Goal: Information Seeking & Learning: Learn about a topic

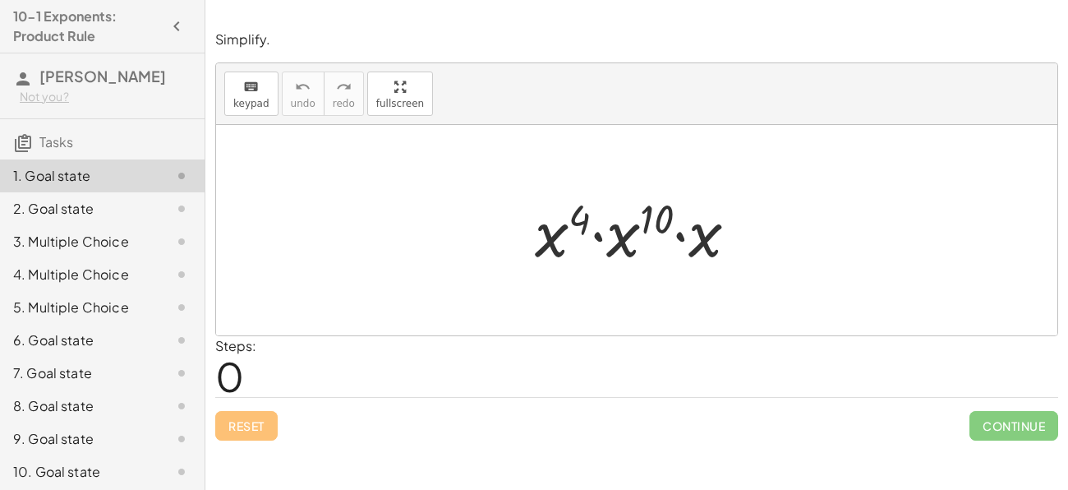
click at [567, 378] on div "Steps: 0" at bounding box center [636, 366] width 843 height 61
click at [726, 242] on div at bounding box center [643, 230] width 233 height 85
click at [468, 382] on div "Steps: 1" at bounding box center [636, 366] width 843 height 61
click at [429, 388] on div "Steps: 1" at bounding box center [636, 366] width 843 height 61
click at [658, 213] on div at bounding box center [643, 230] width 233 height 85
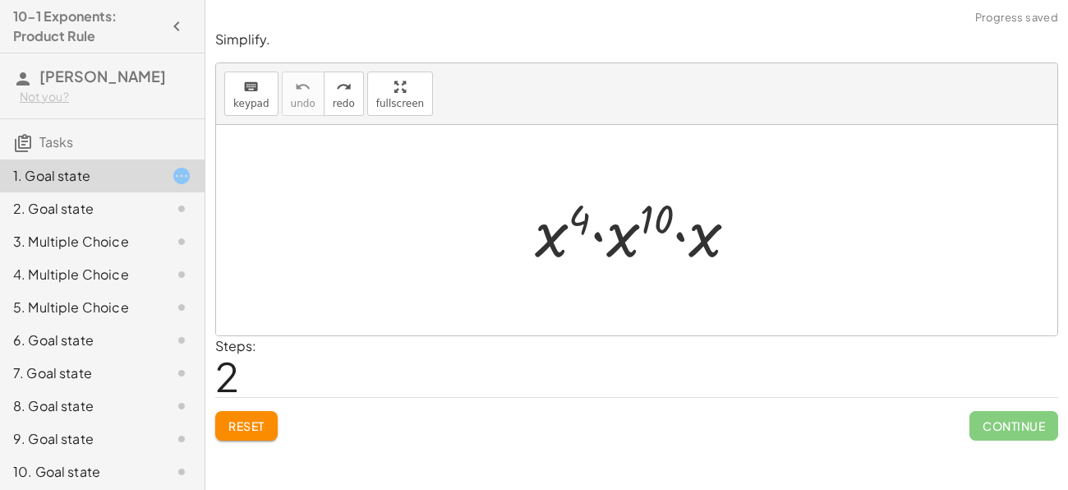
click at [543, 254] on div at bounding box center [643, 230] width 233 height 85
click at [335, 380] on div "Steps: 2" at bounding box center [636, 366] width 843 height 61
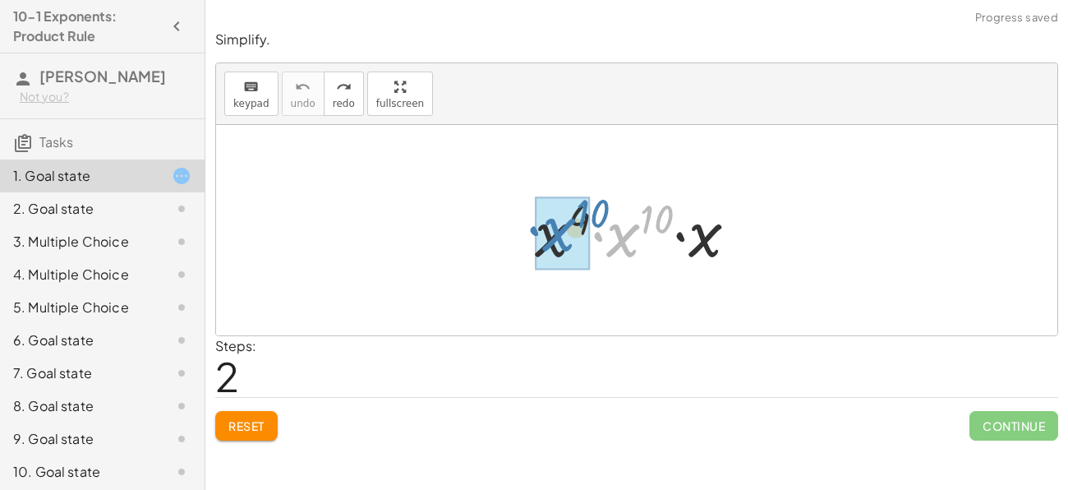
drag, startPoint x: 610, startPoint y: 246, endPoint x: 546, endPoint y: 241, distance: 64.3
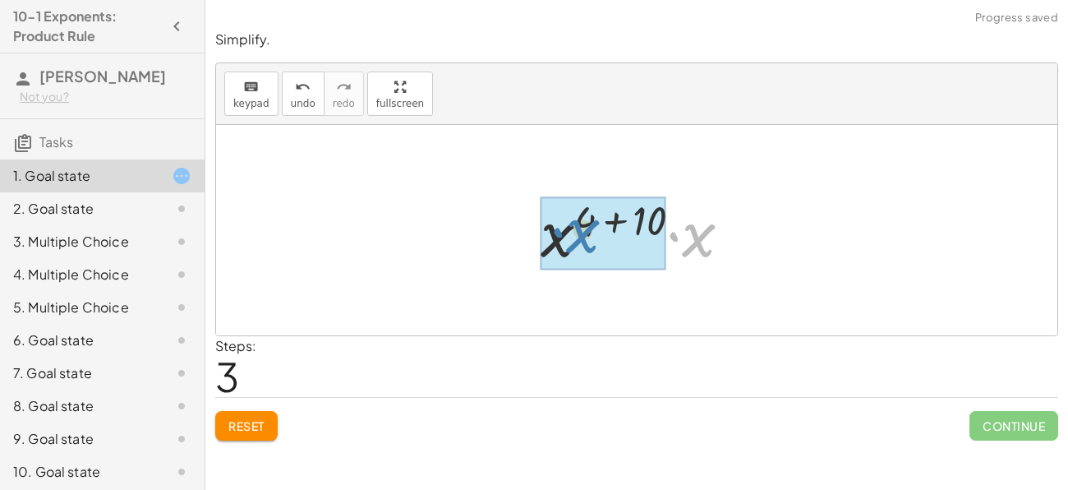
drag, startPoint x: 692, startPoint y: 240, endPoint x: 575, endPoint y: 236, distance: 116.7
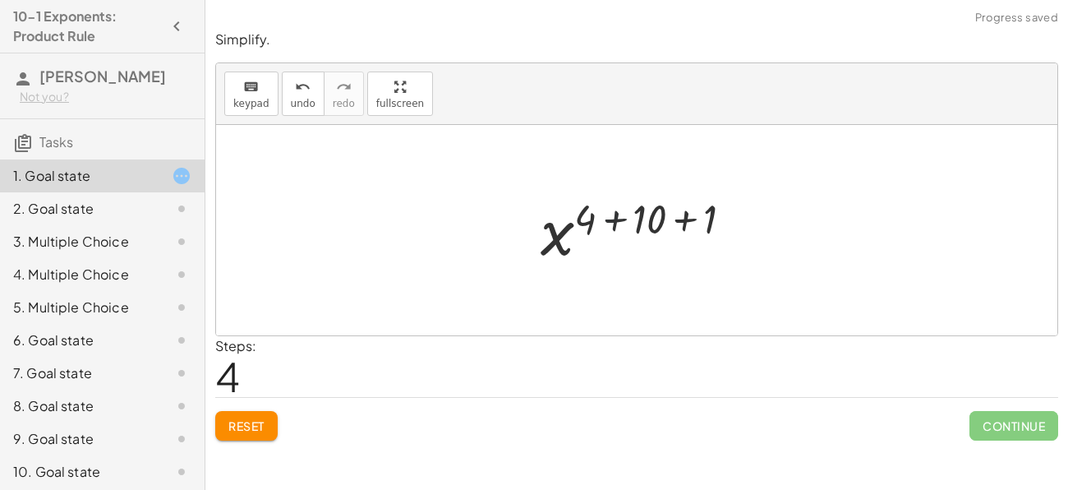
click at [615, 211] on div at bounding box center [642, 230] width 221 height 81
click at [683, 215] on div at bounding box center [642, 230] width 165 height 81
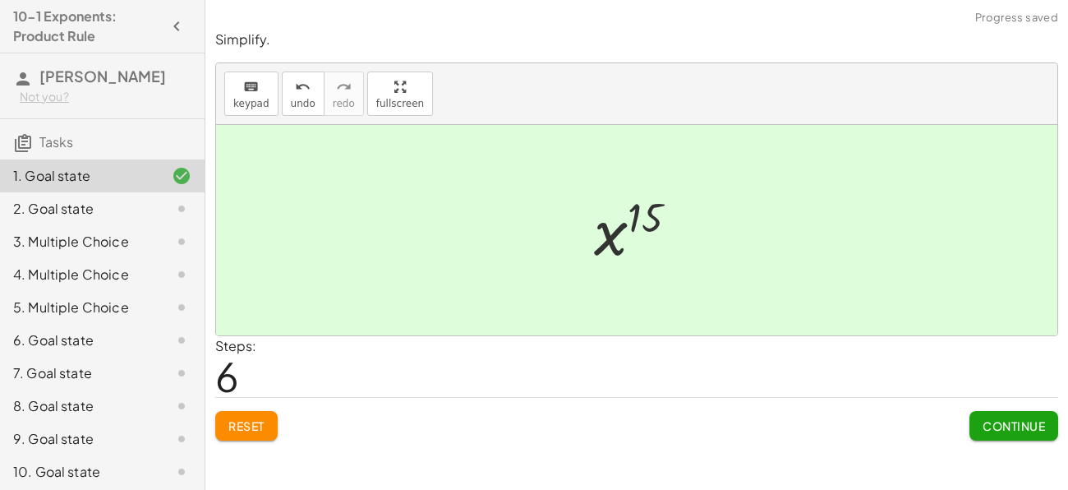
click at [1008, 425] on span "Continue" at bounding box center [1014, 425] width 62 height 15
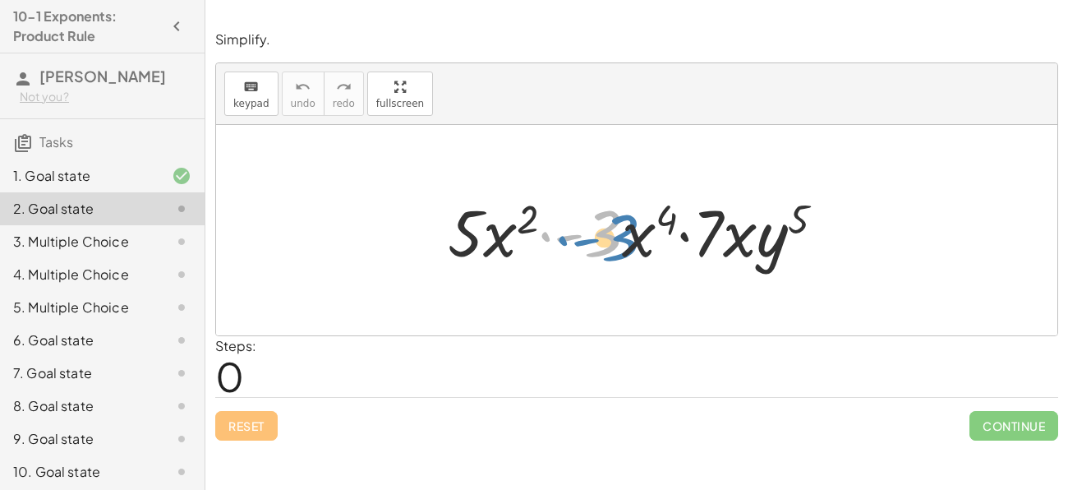
drag, startPoint x: 598, startPoint y: 245, endPoint x: 615, endPoint y: 246, distance: 16.5
click at [615, 246] on div at bounding box center [643, 230] width 407 height 85
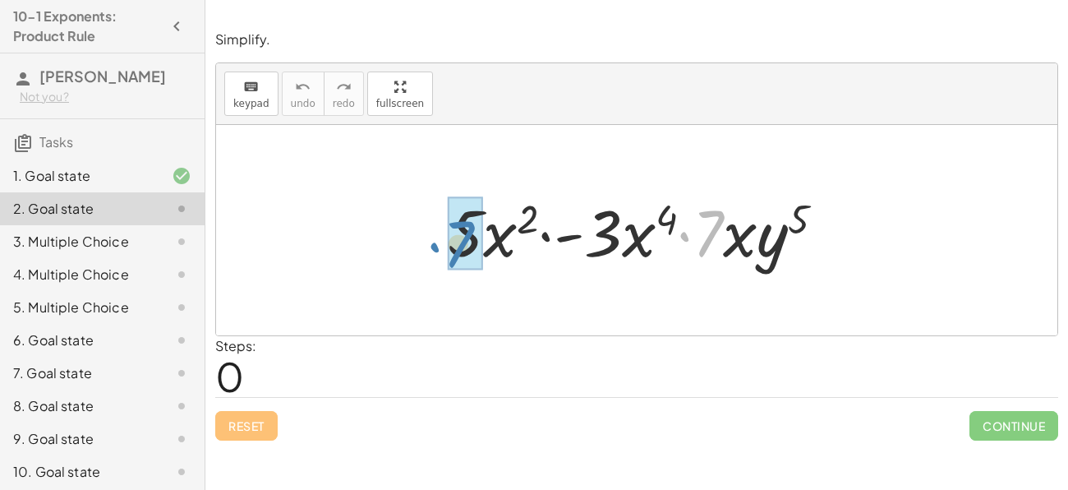
drag, startPoint x: 704, startPoint y: 228, endPoint x: 454, endPoint y: 237, distance: 249.9
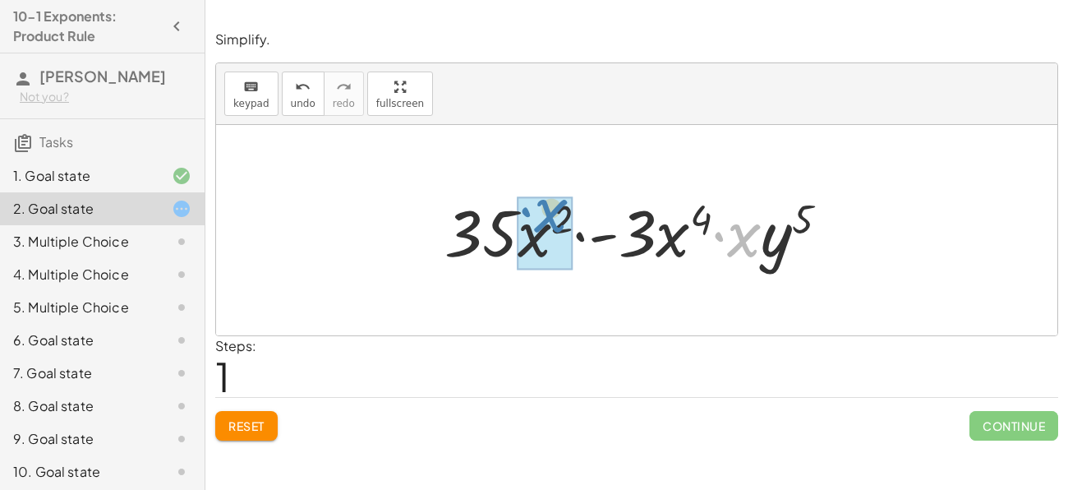
drag, startPoint x: 740, startPoint y: 243, endPoint x: 544, endPoint y: 221, distance: 197.6
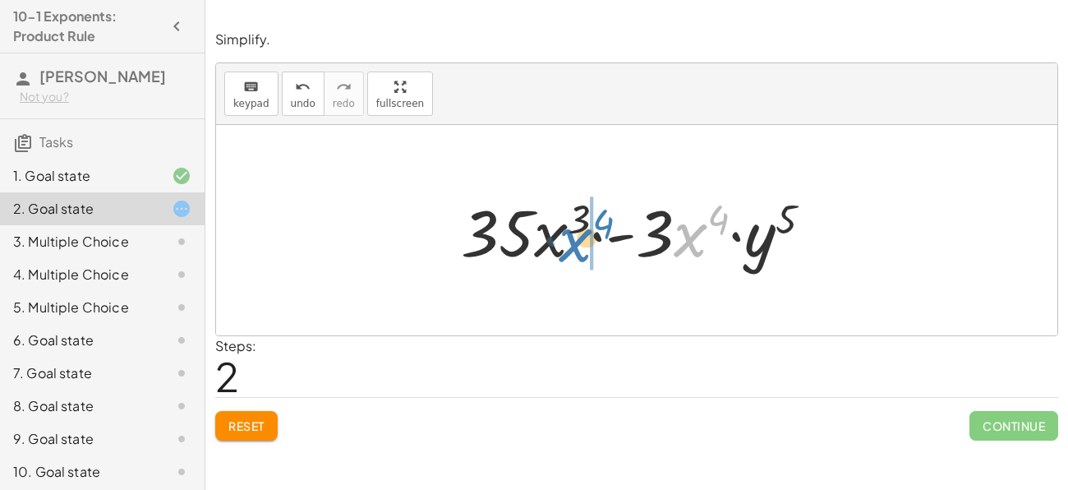
drag, startPoint x: 688, startPoint y: 237, endPoint x: 560, endPoint y: 232, distance: 128.3
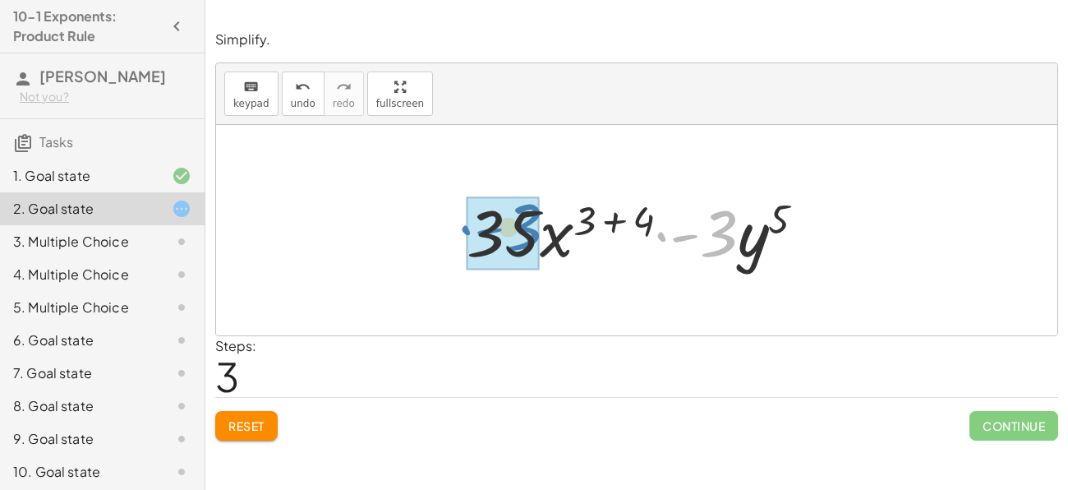
drag, startPoint x: 715, startPoint y: 235, endPoint x: 518, endPoint y: 228, distance: 196.5
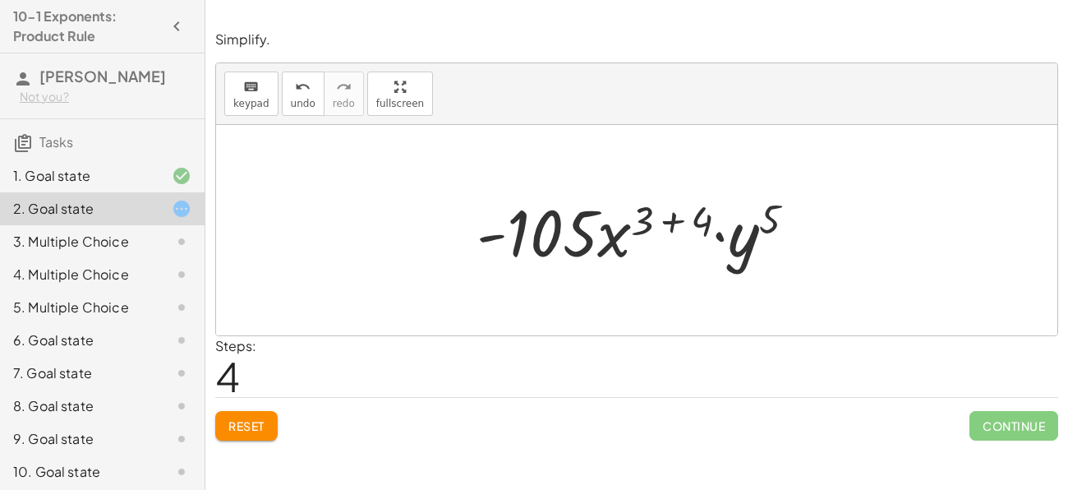
click at [684, 220] on div at bounding box center [642, 230] width 348 height 85
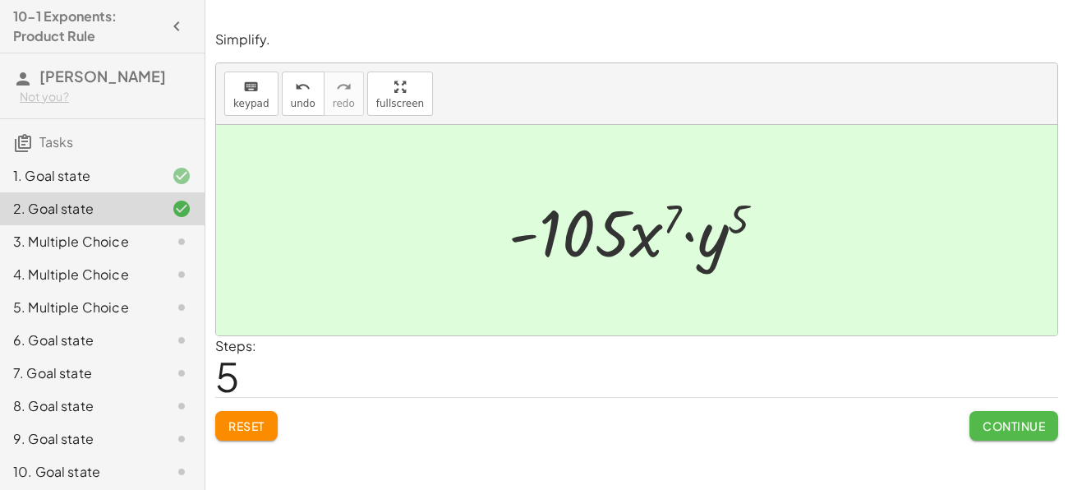
click at [1019, 429] on span "Continue" at bounding box center [1014, 425] width 62 height 15
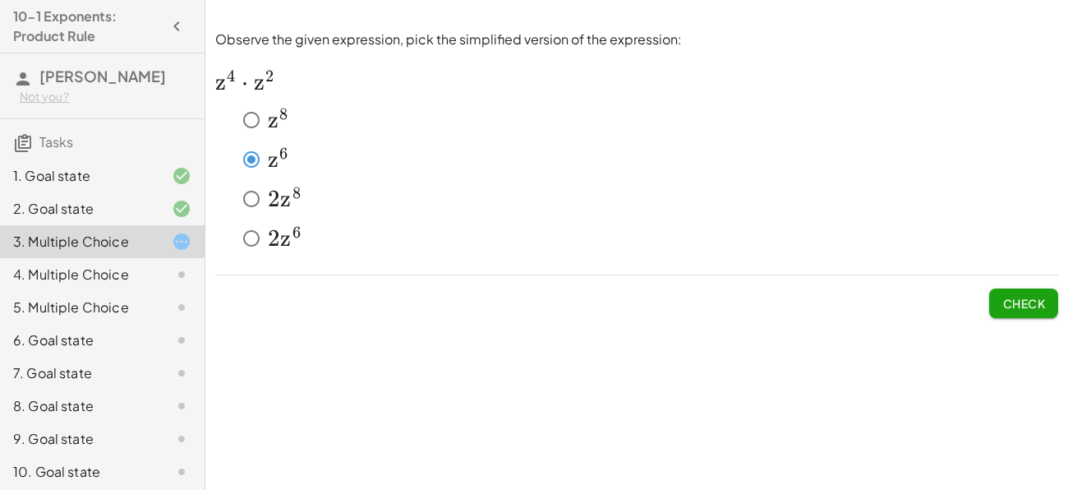
click at [1018, 302] on span "Check" at bounding box center [1023, 303] width 43 height 15
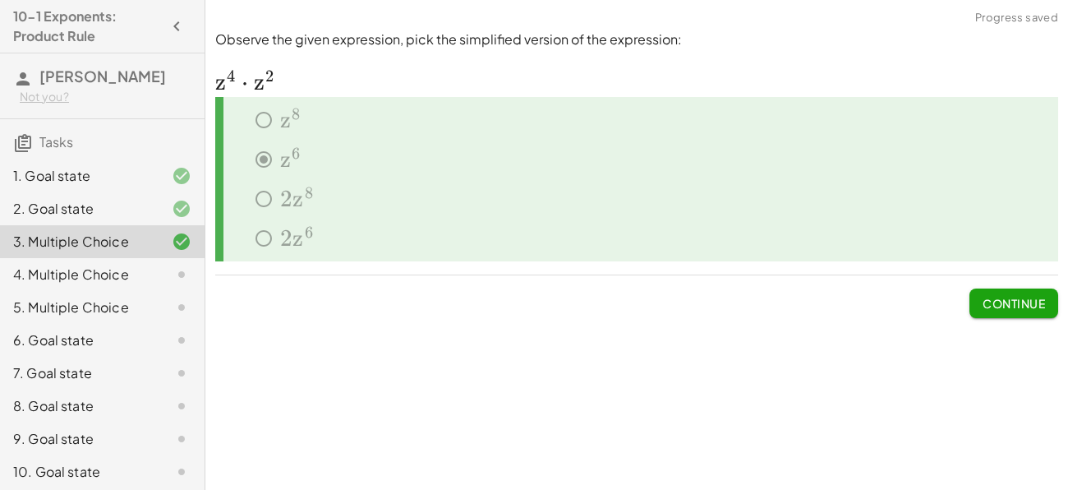
click at [1018, 302] on span "Continue" at bounding box center [1014, 303] width 62 height 15
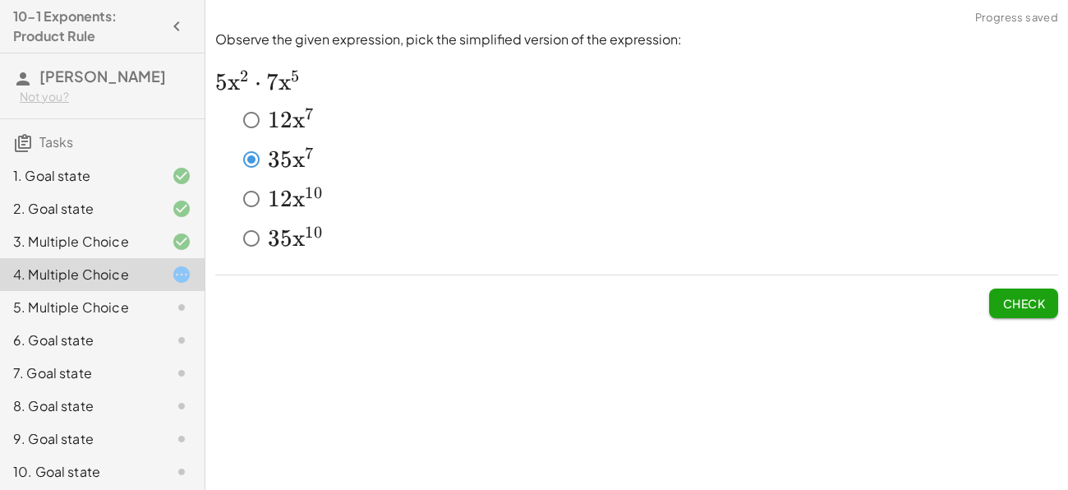
click at [1030, 308] on span "Check" at bounding box center [1023, 303] width 43 height 15
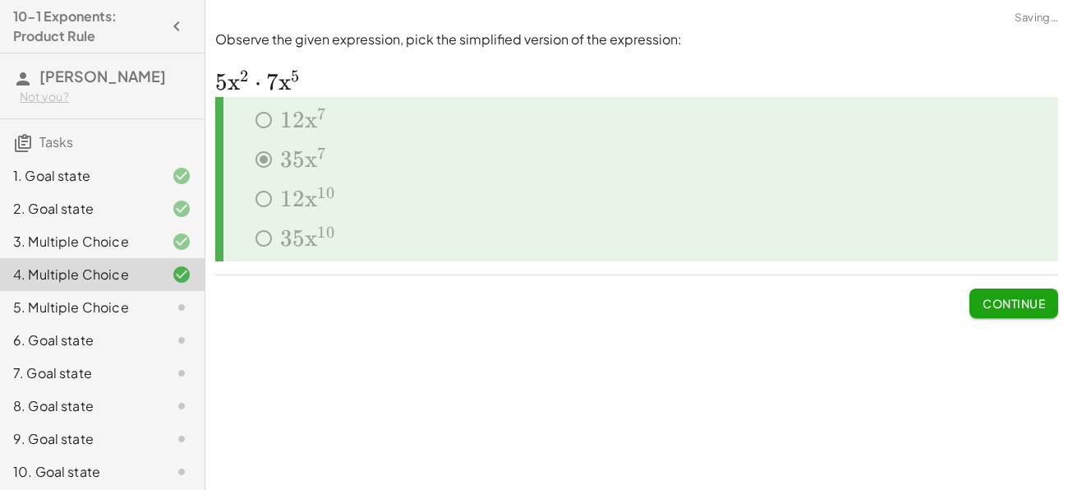
click at [1030, 308] on span "Continue" at bounding box center [1014, 303] width 62 height 15
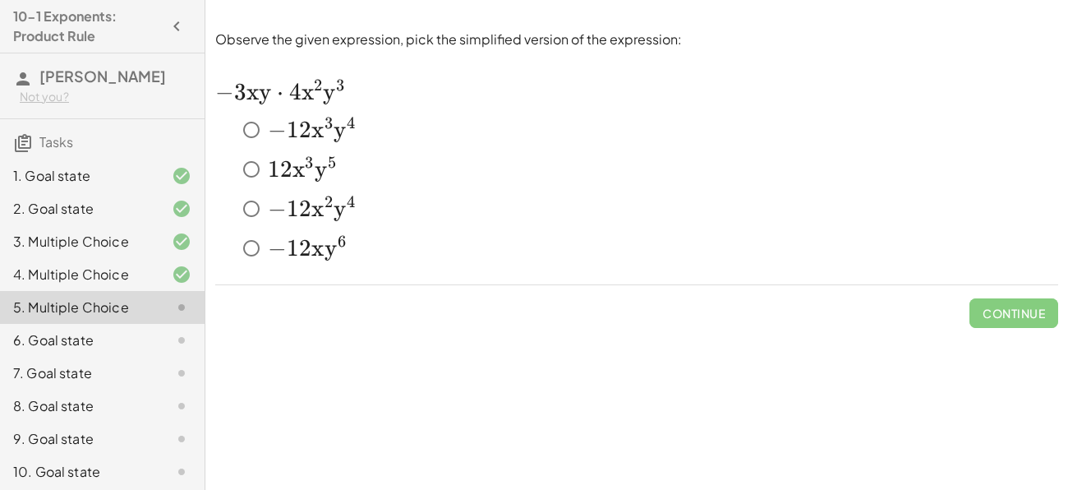
click at [282, 137] on span "−" at bounding box center [277, 130] width 19 height 28
click at [1019, 299] on button "Check" at bounding box center [1023, 313] width 69 height 30
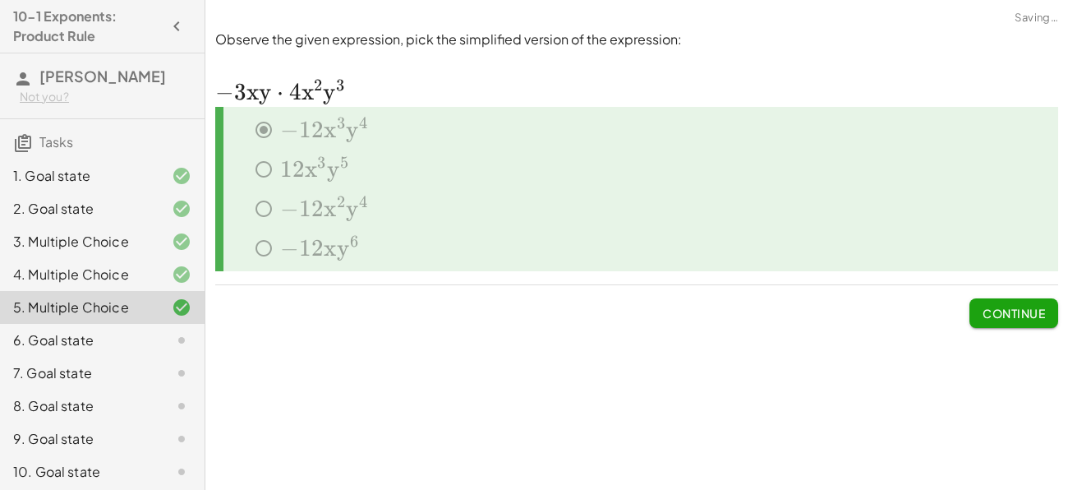
click at [1019, 299] on button "Continue" at bounding box center [1014, 313] width 89 height 30
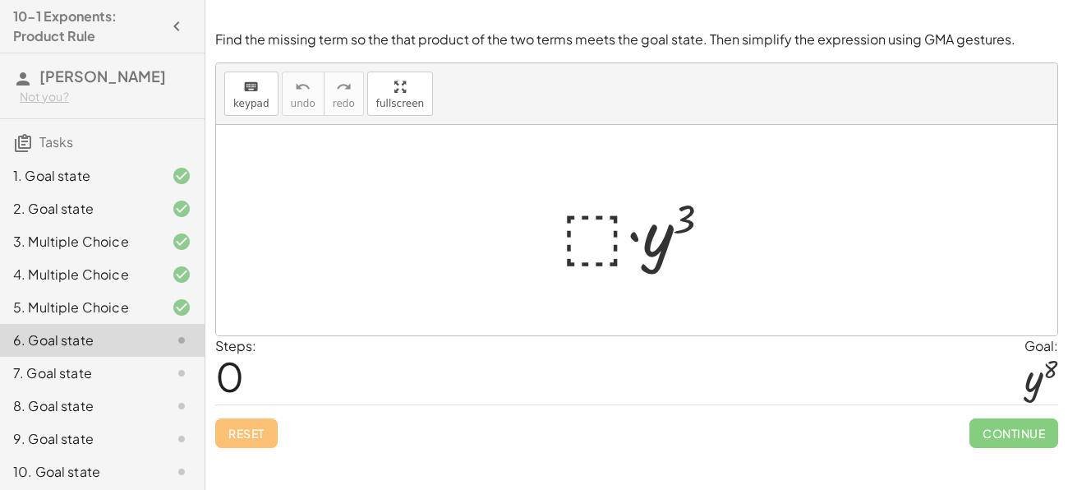
click at [578, 234] on div at bounding box center [643, 230] width 180 height 85
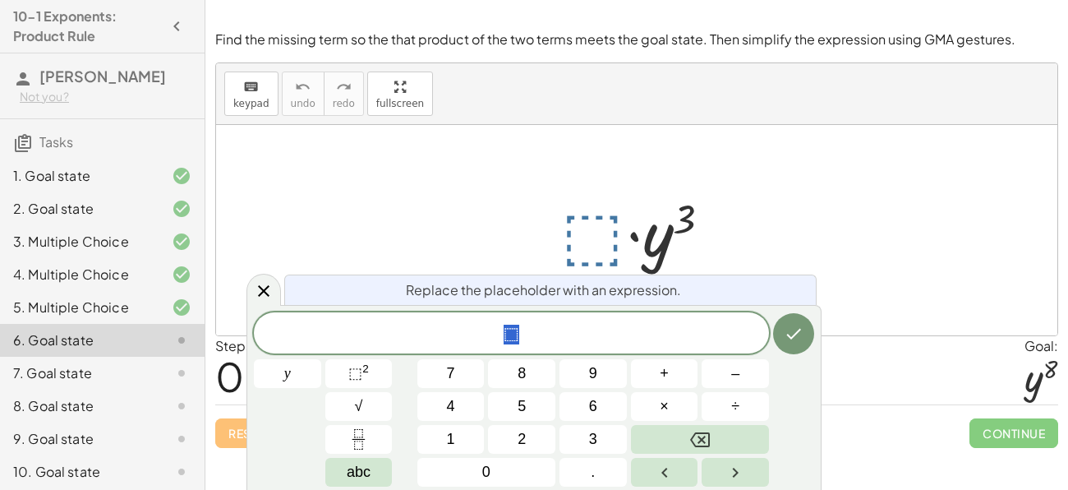
click at [578, 234] on div at bounding box center [643, 230] width 180 height 85
click at [342, 375] on button "⬚ 2" at bounding box center [358, 373] width 67 height 29
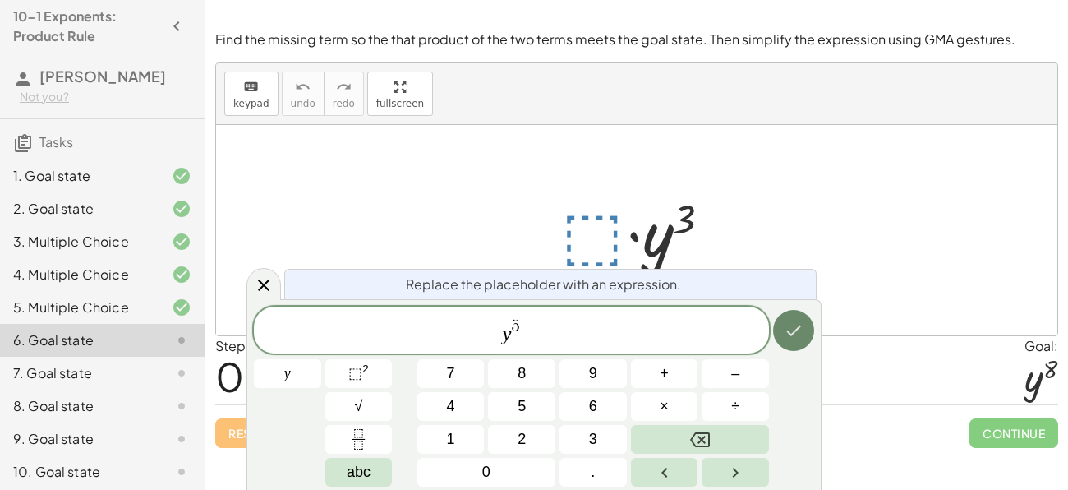
click at [780, 332] on button "Done" at bounding box center [793, 330] width 41 height 41
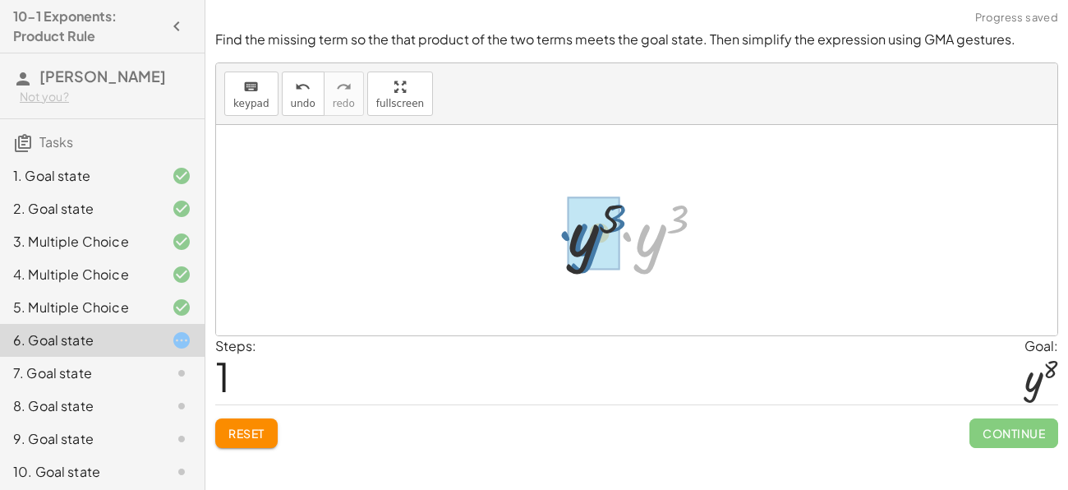
drag, startPoint x: 652, startPoint y: 238, endPoint x: 589, endPoint y: 238, distance: 62.4
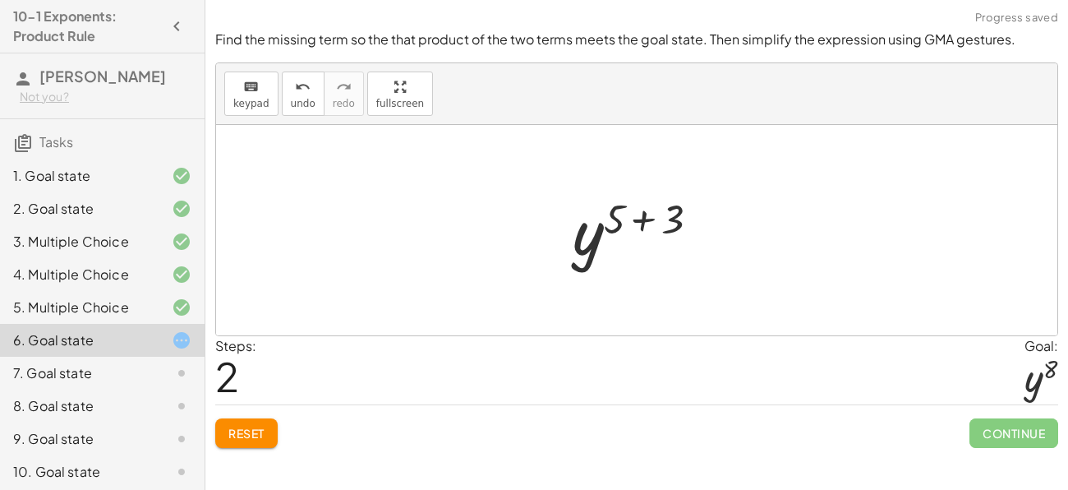
click at [637, 218] on div at bounding box center [642, 230] width 156 height 81
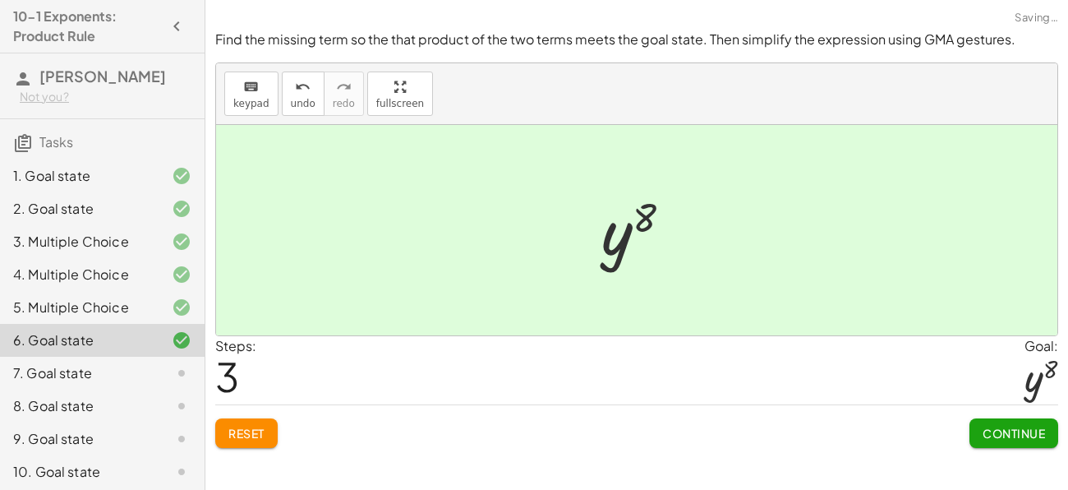
click at [1005, 429] on span "Continue" at bounding box center [1014, 433] width 62 height 15
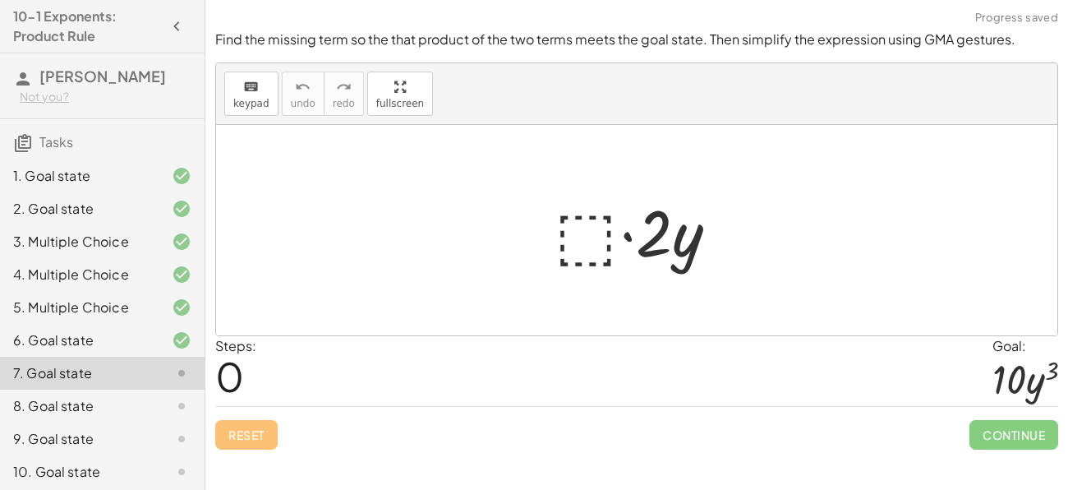
click at [586, 246] on div at bounding box center [642, 230] width 193 height 85
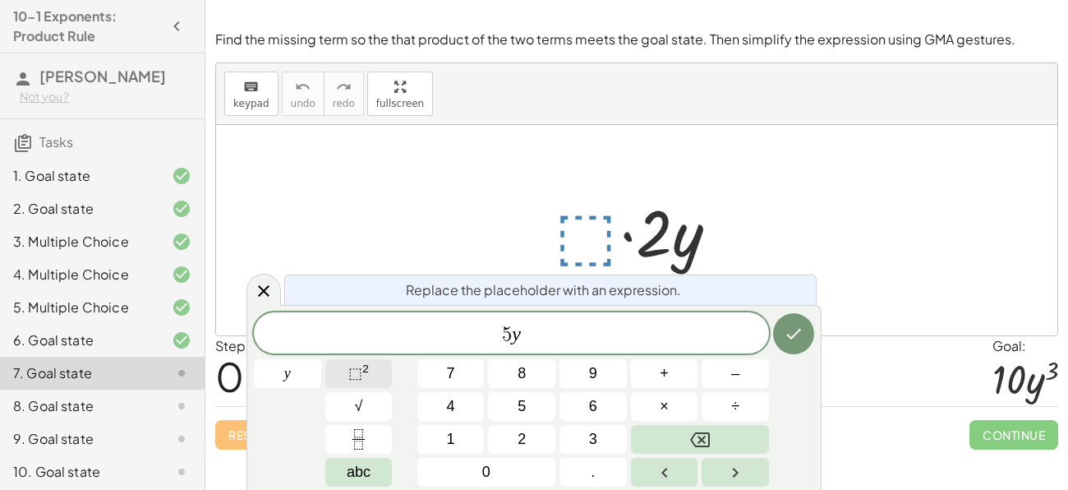
click at [352, 366] on span "⬚" at bounding box center [355, 373] width 14 height 16
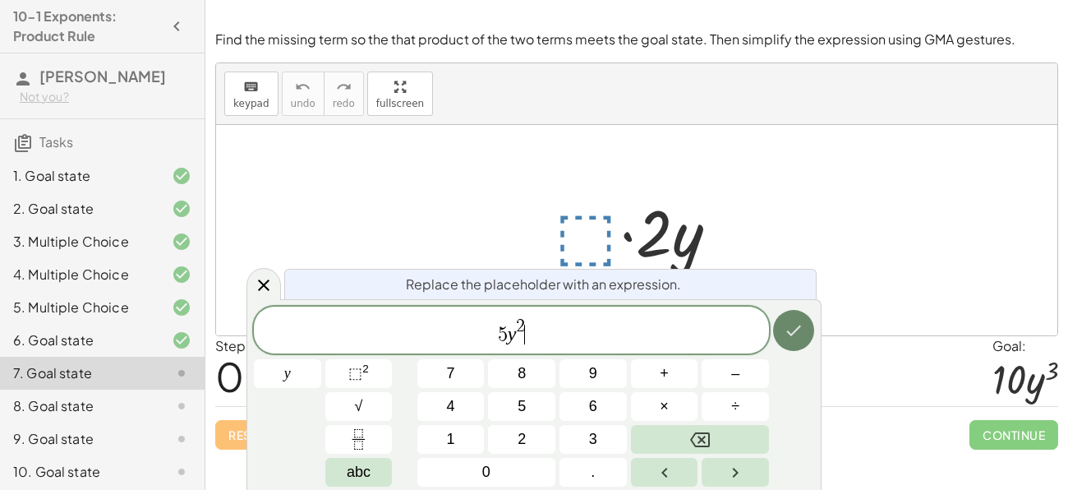
click at [800, 324] on icon "Done" at bounding box center [794, 330] width 20 height 20
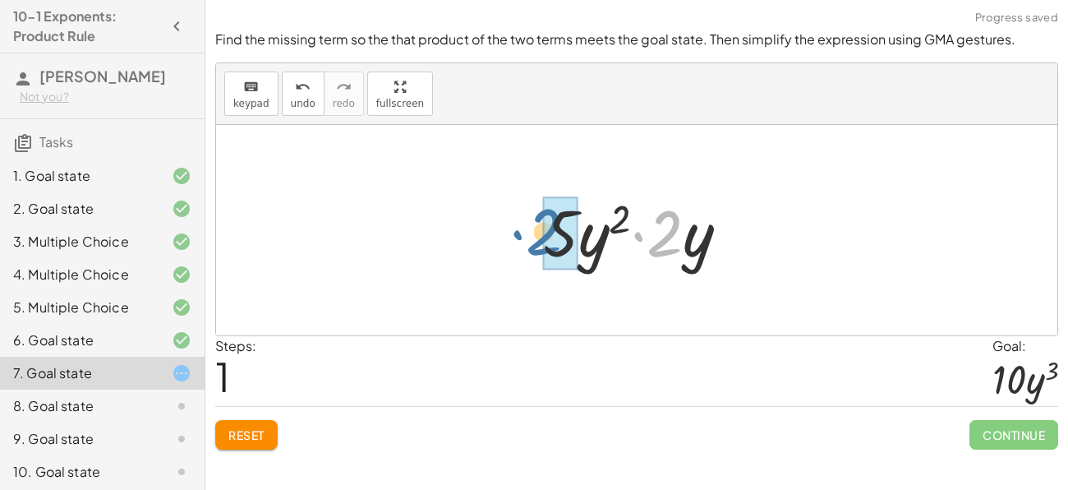
drag, startPoint x: 647, startPoint y: 242, endPoint x: 526, endPoint y: 241, distance: 121.6
click at [526, 241] on div "· ⬚ · 2 · y · 2 · 2 · y · 5 · y 2" at bounding box center [636, 230] width 236 height 93
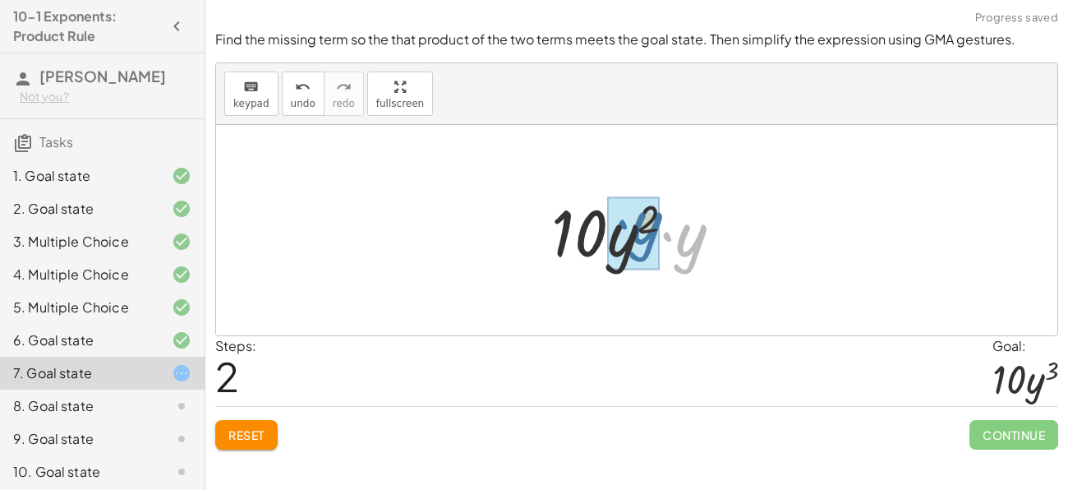
drag, startPoint x: 693, startPoint y: 242, endPoint x: 648, endPoint y: 230, distance: 46.8
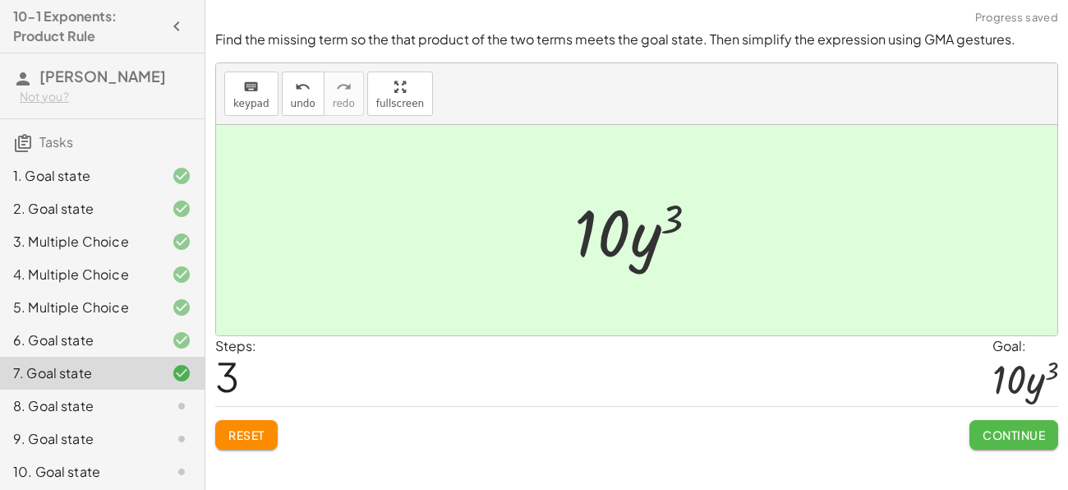
click at [1020, 445] on button "Continue" at bounding box center [1014, 435] width 89 height 30
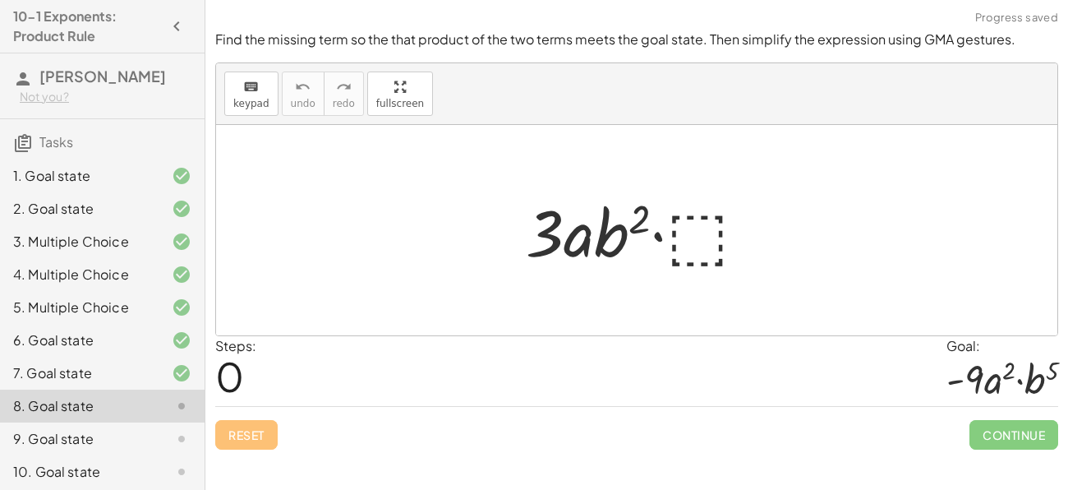
click at [699, 237] on div at bounding box center [643, 230] width 251 height 85
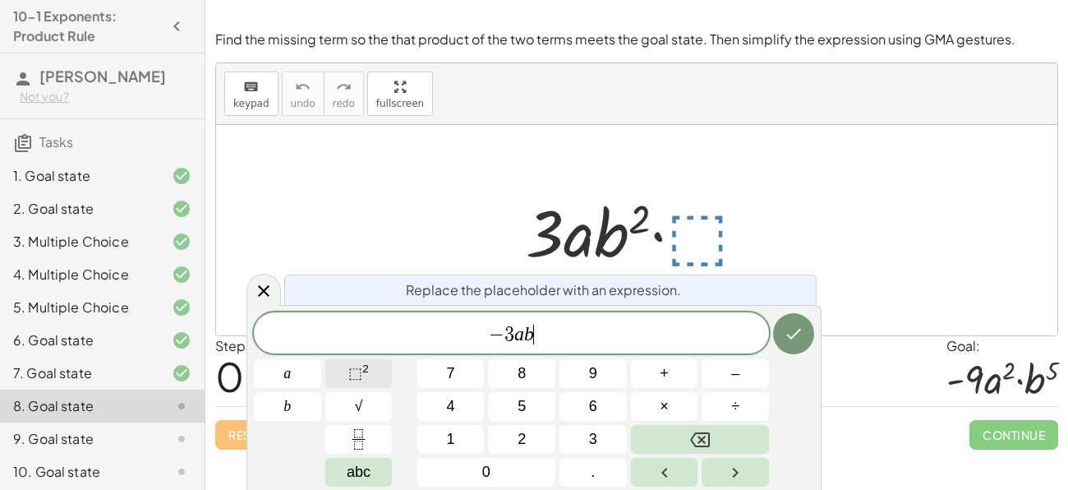
click at [380, 367] on button "⬚ 2" at bounding box center [358, 373] width 67 height 29
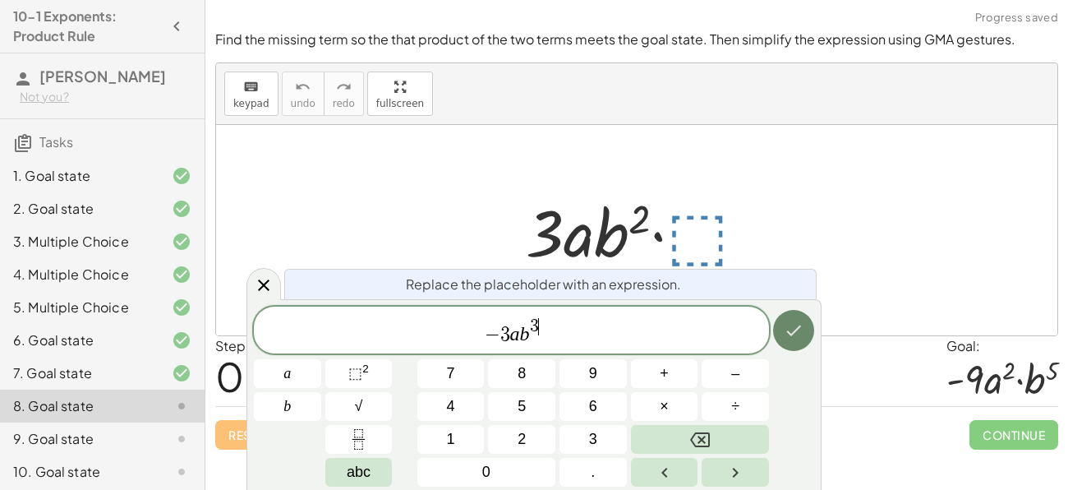
click at [794, 344] on button "Done" at bounding box center [793, 330] width 41 height 41
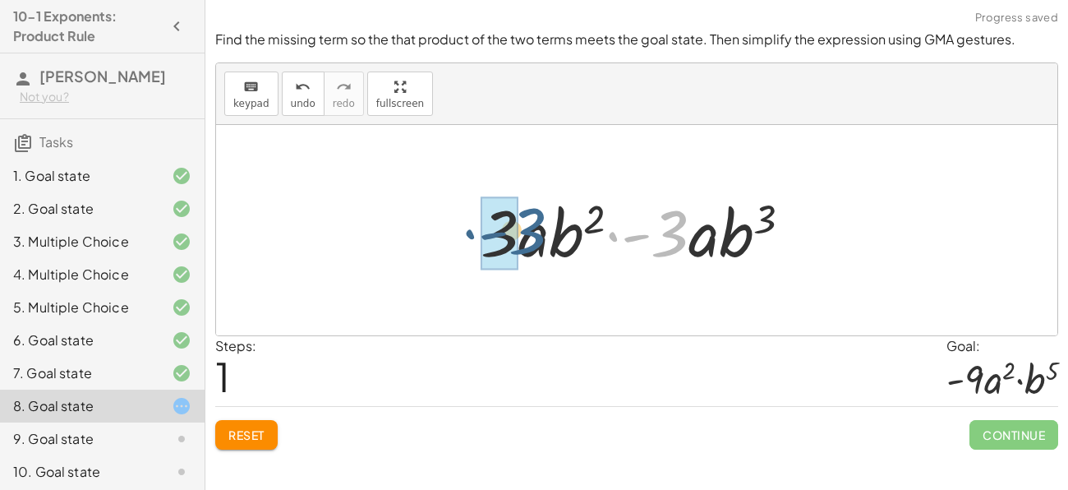
drag, startPoint x: 668, startPoint y: 242, endPoint x: 513, endPoint y: 238, distance: 155.3
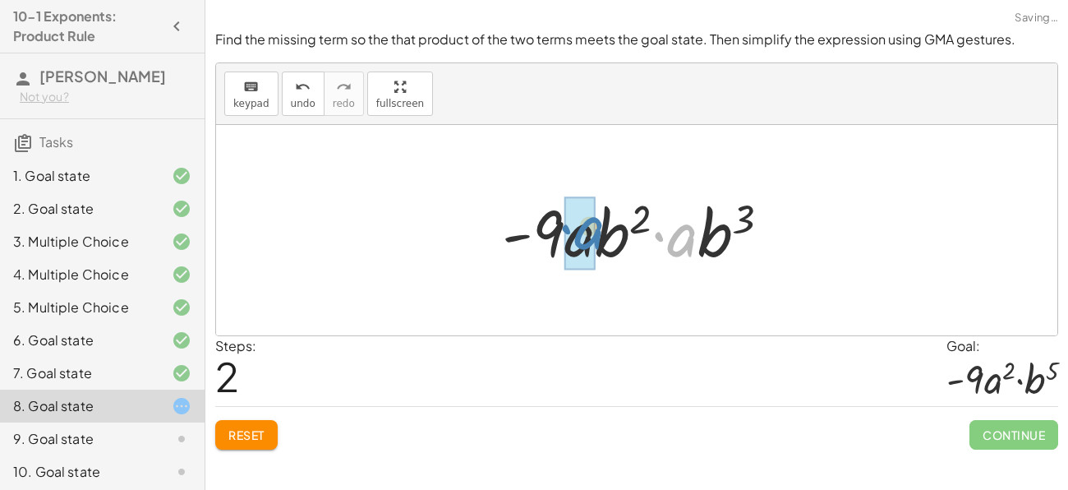
drag, startPoint x: 674, startPoint y: 243, endPoint x: 578, endPoint y: 234, distance: 96.6
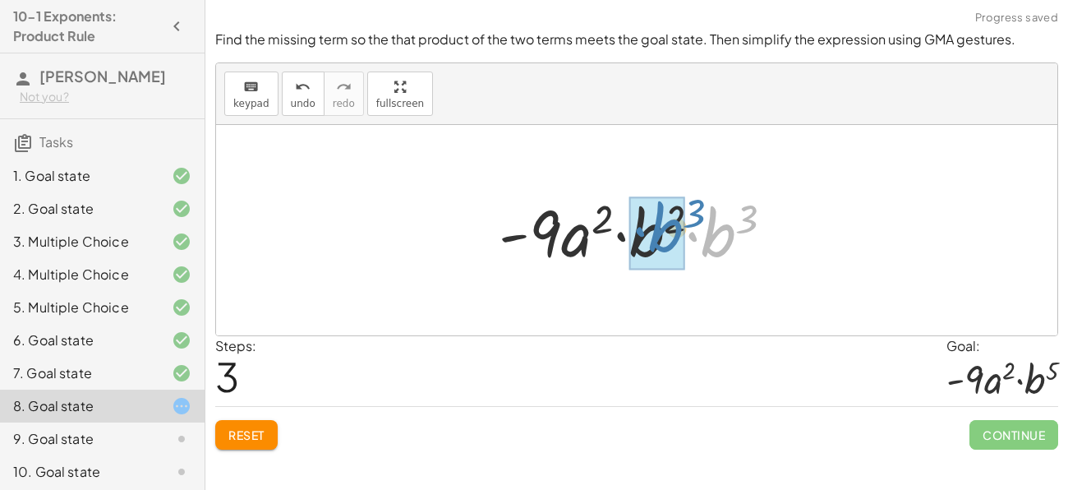
drag, startPoint x: 706, startPoint y: 243, endPoint x: 653, endPoint y: 238, distance: 52.8
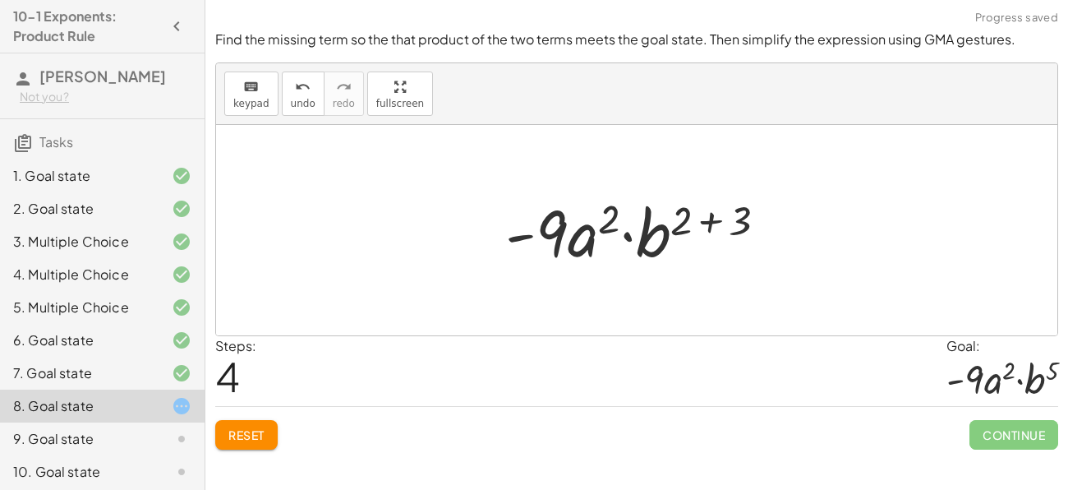
click at [704, 227] on div at bounding box center [642, 230] width 291 height 85
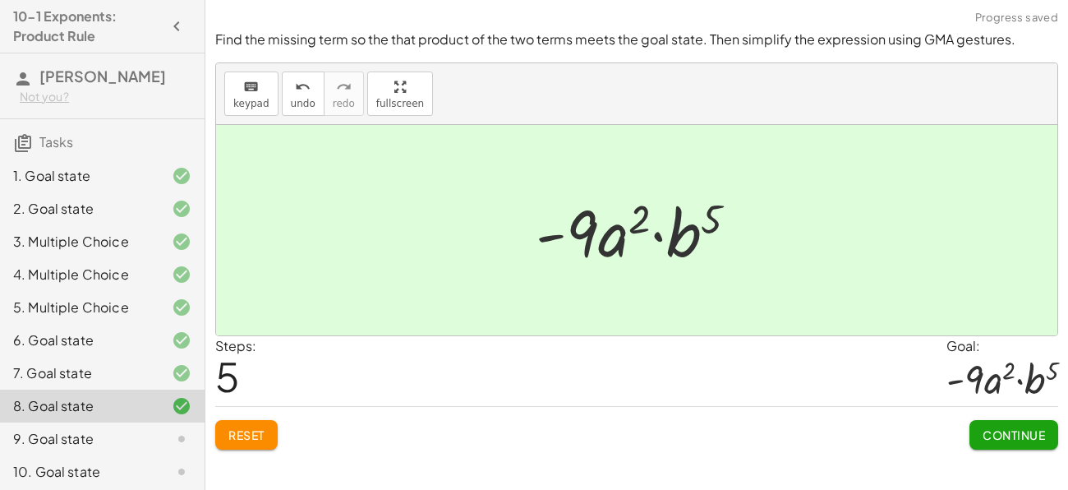
click at [1007, 435] on span "Continue" at bounding box center [1014, 434] width 62 height 15
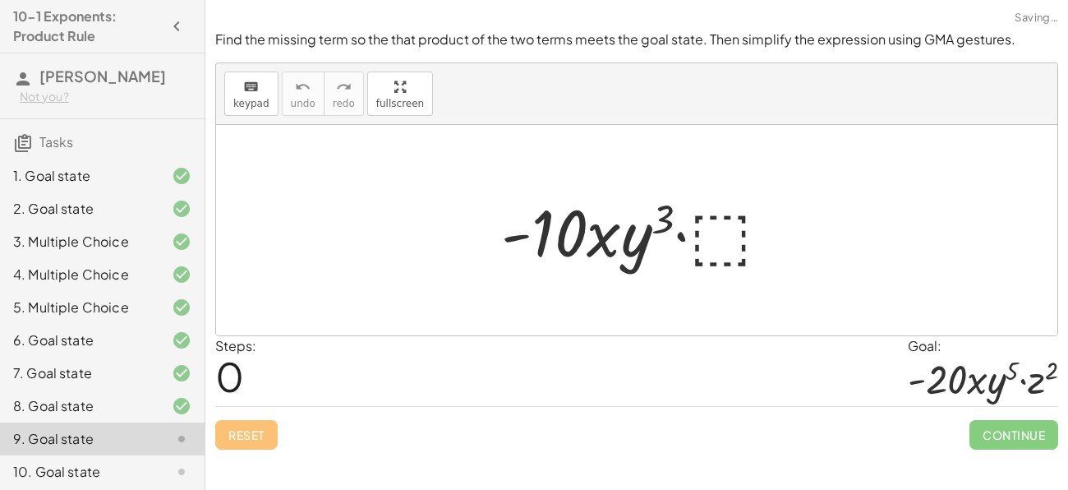
click at [741, 240] on div at bounding box center [642, 230] width 299 height 85
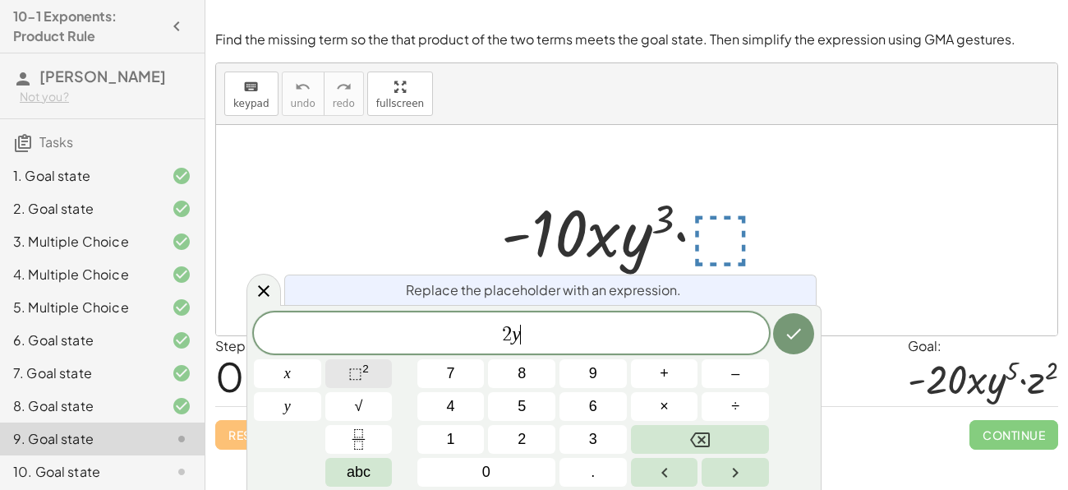
click at [361, 376] on span "⬚" at bounding box center [355, 373] width 14 height 16
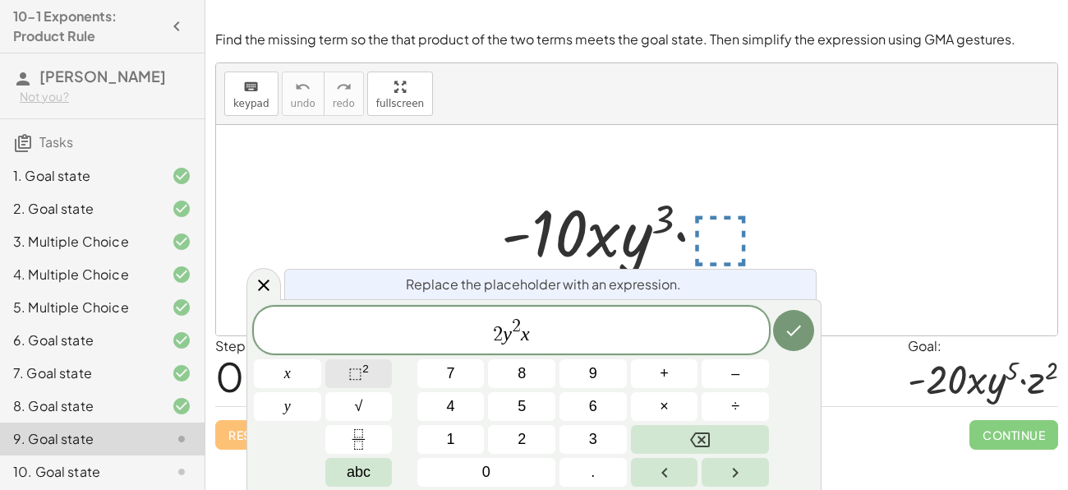
click at [339, 371] on button "⬚ 2" at bounding box center [358, 373] width 67 height 29
click at [795, 329] on icon "Done" at bounding box center [794, 330] width 20 height 20
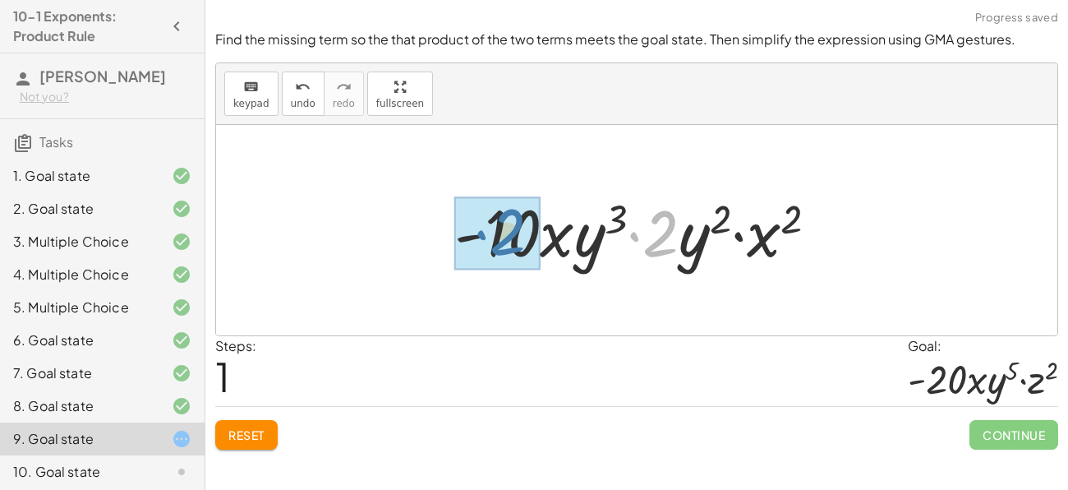
drag, startPoint x: 662, startPoint y: 213, endPoint x: 509, endPoint y: 210, distance: 153.7
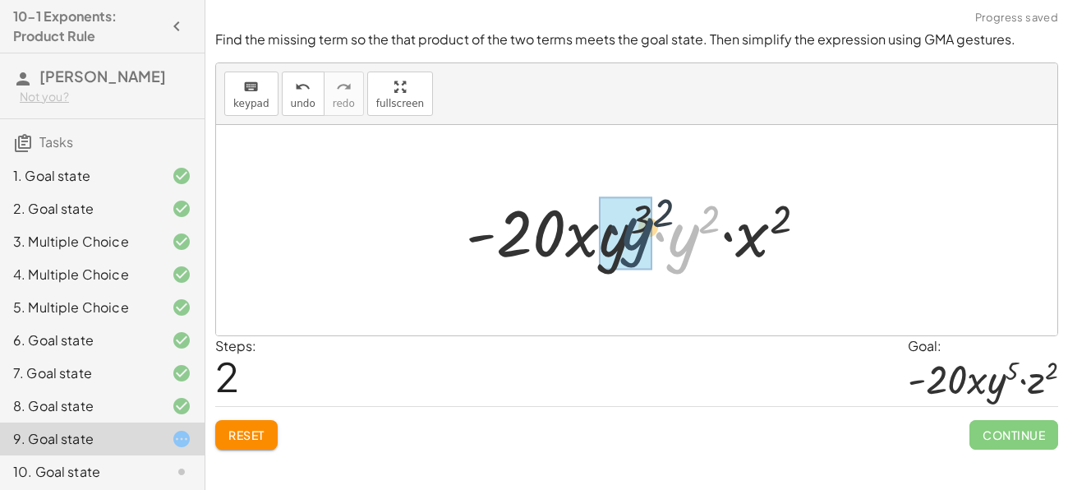
drag, startPoint x: 686, startPoint y: 250, endPoint x: 638, endPoint y: 243, distance: 48.1
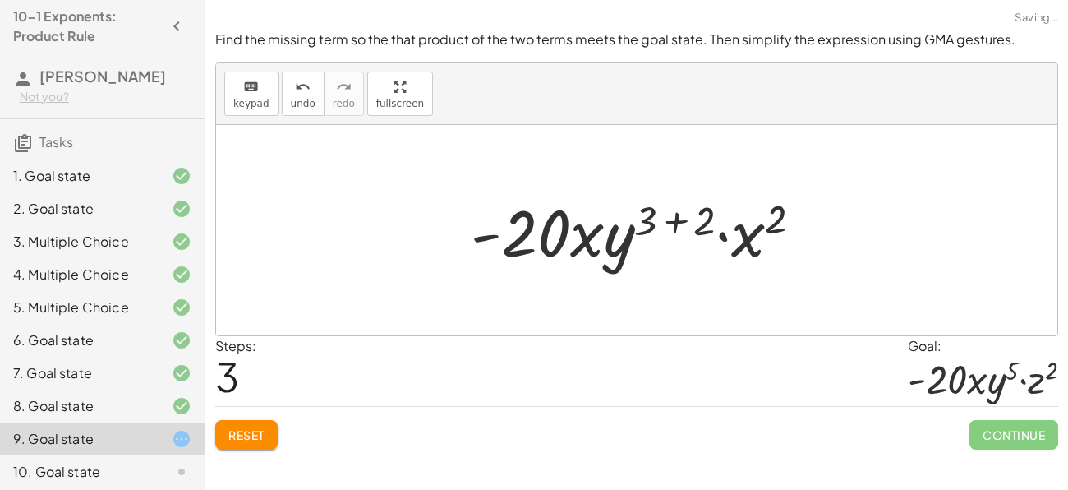
click at [746, 244] on div at bounding box center [643, 230] width 361 height 85
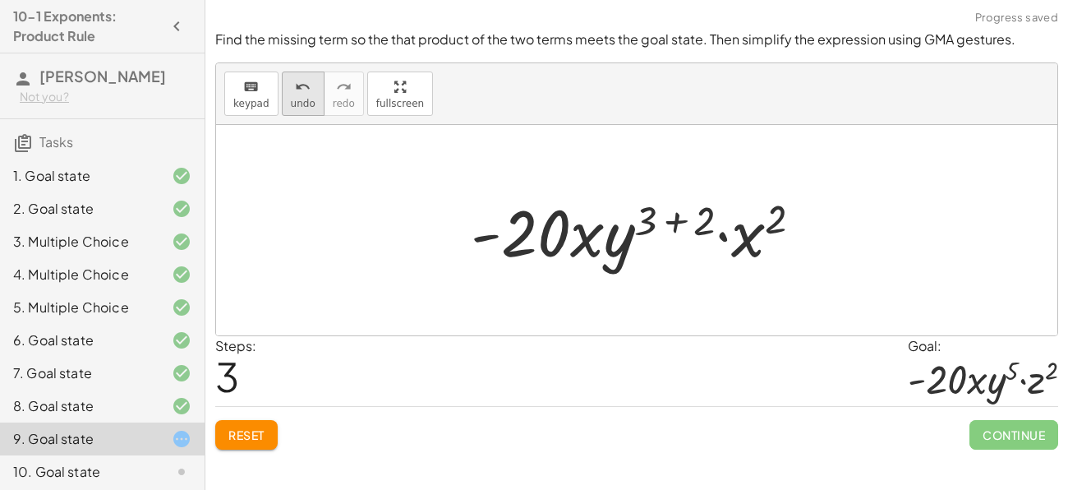
click at [301, 104] on span "undo" at bounding box center [303, 104] width 25 height 12
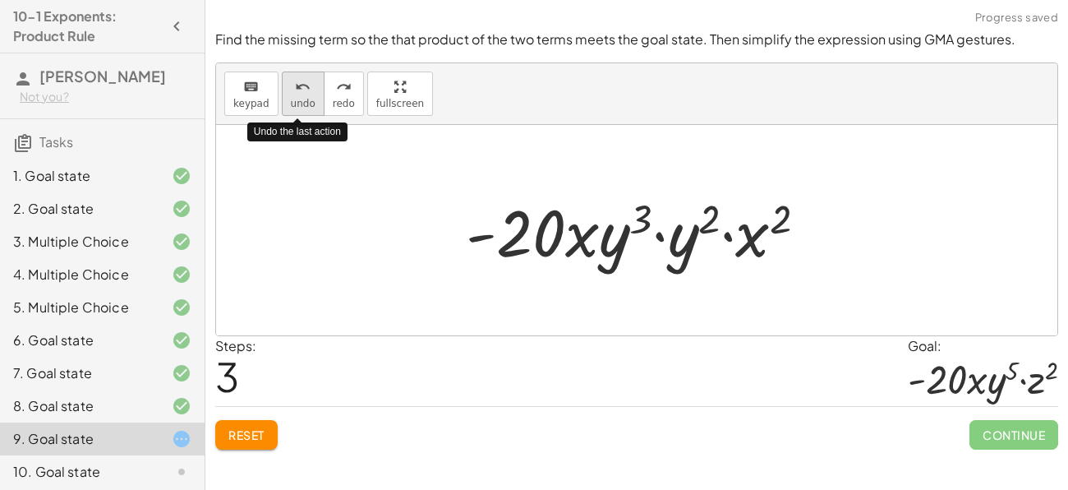
click at [301, 104] on span "undo" at bounding box center [303, 104] width 25 height 12
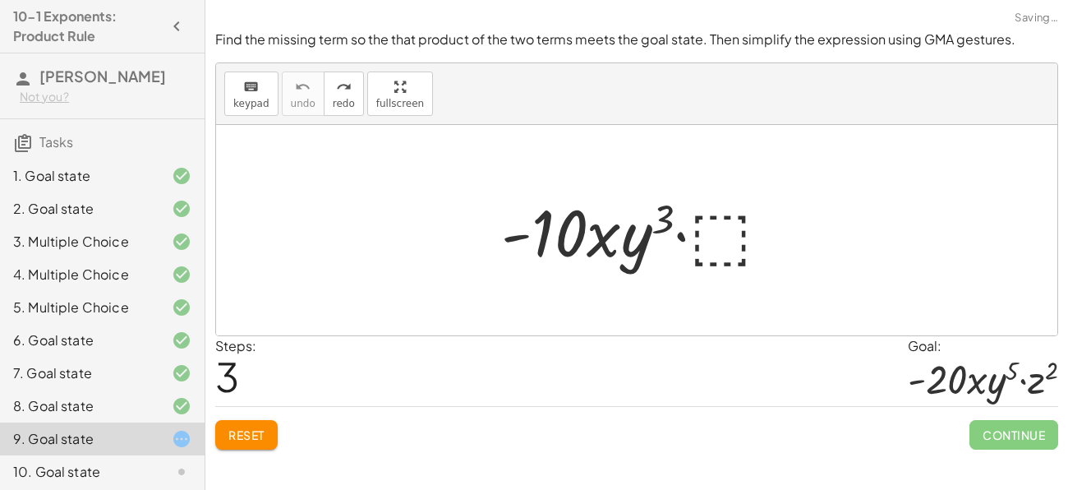
click at [719, 247] on div at bounding box center [642, 230] width 299 height 85
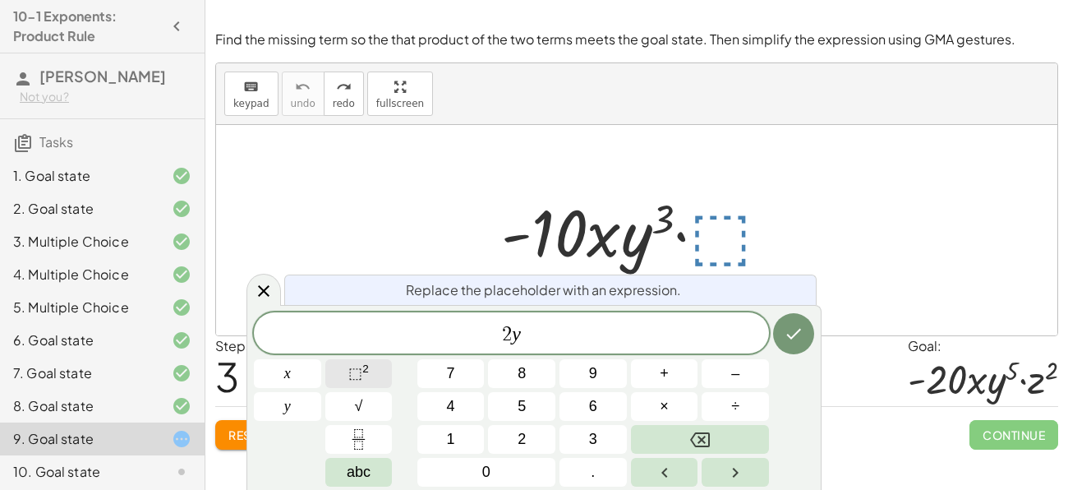
click at [371, 367] on button "⬚ 2" at bounding box center [358, 373] width 67 height 29
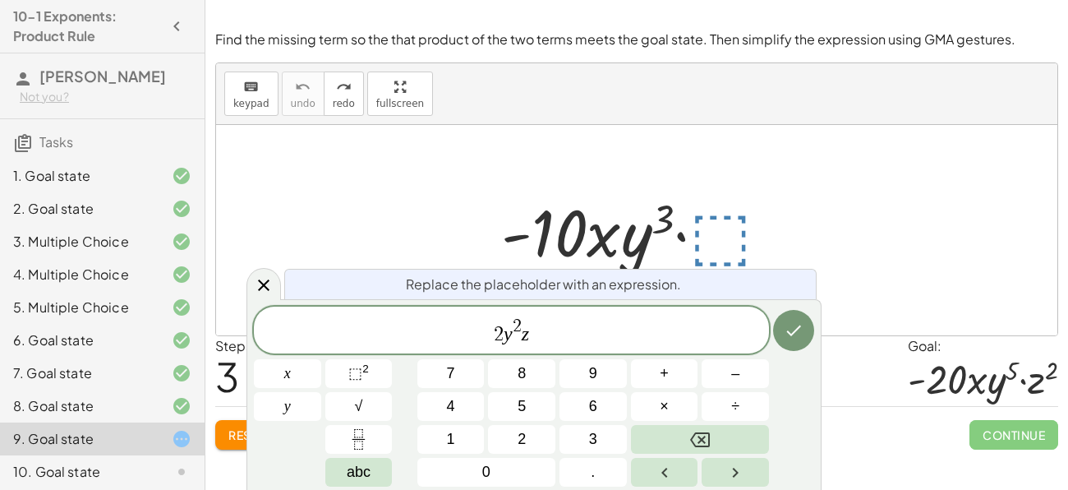
click at [357, 357] on div "2 y 2 z x y 7 8 9 + – 4 5 6 × ÷ ⬚ 2 √ abc 1 2 3 0 ." at bounding box center [534, 396] width 560 height 180
click at [361, 363] on span "⬚ 2" at bounding box center [358, 373] width 21 height 22
click at [801, 334] on icon "Done" at bounding box center [794, 330] width 20 height 20
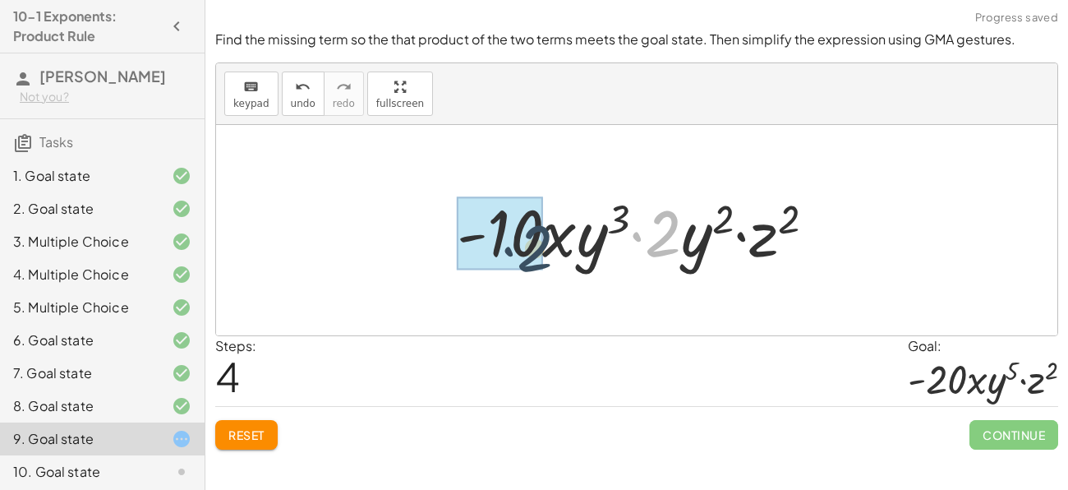
drag, startPoint x: 650, startPoint y: 245, endPoint x: 499, endPoint y: 257, distance: 151.7
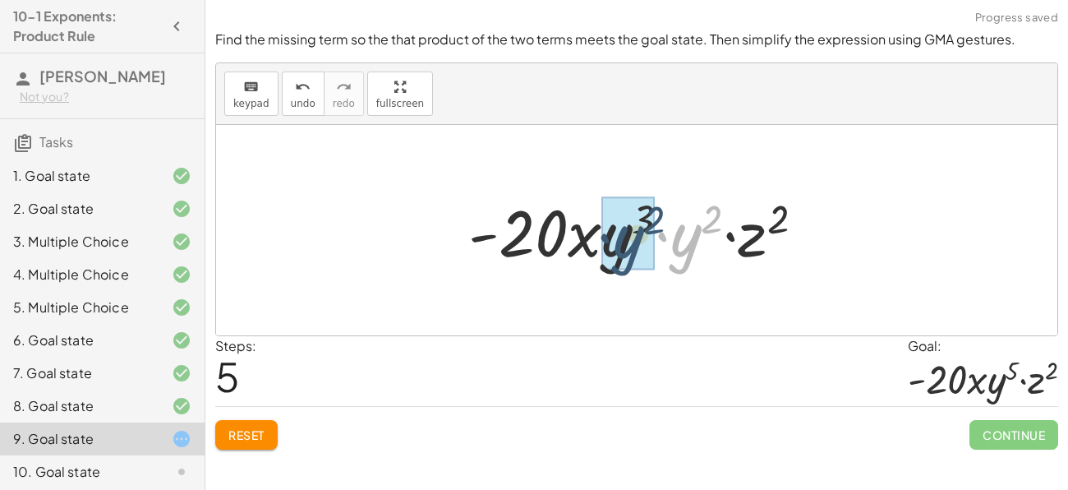
drag, startPoint x: 682, startPoint y: 240, endPoint x: 618, endPoint y: 240, distance: 64.1
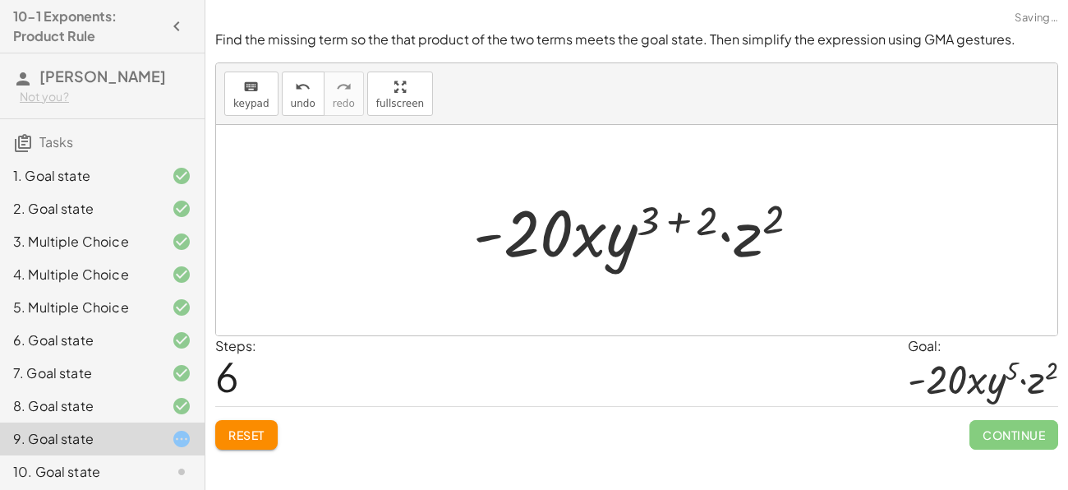
click at [683, 220] on div at bounding box center [643, 230] width 356 height 85
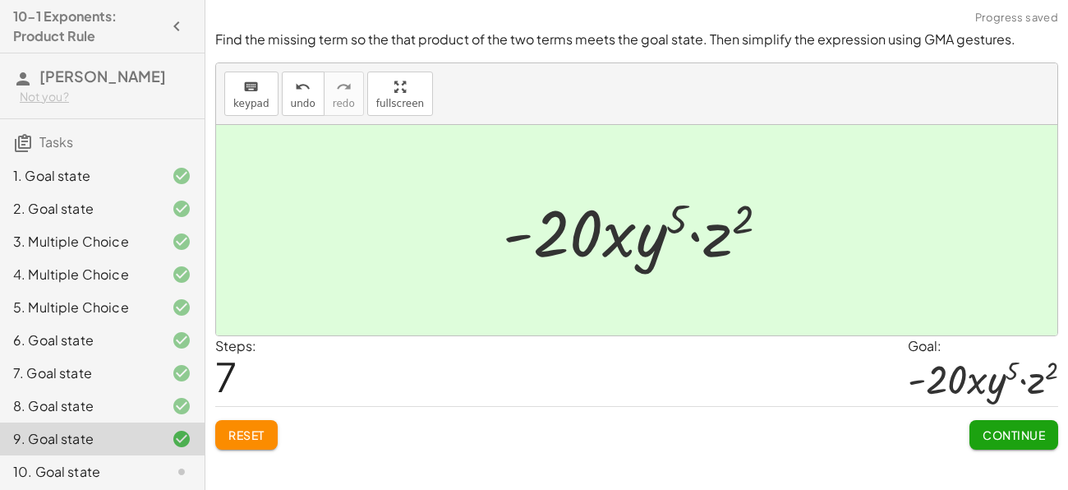
click at [984, 436] on span "Continue" at bounding box center [1014, 434] width 62 height 15
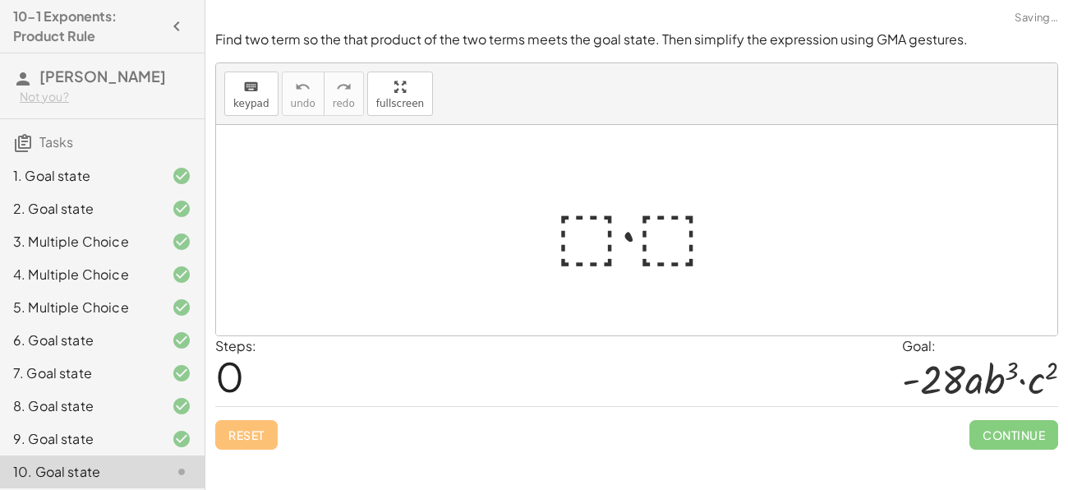
click at [566, 239] on div at bounding box center [643, 230] width 192 height 85
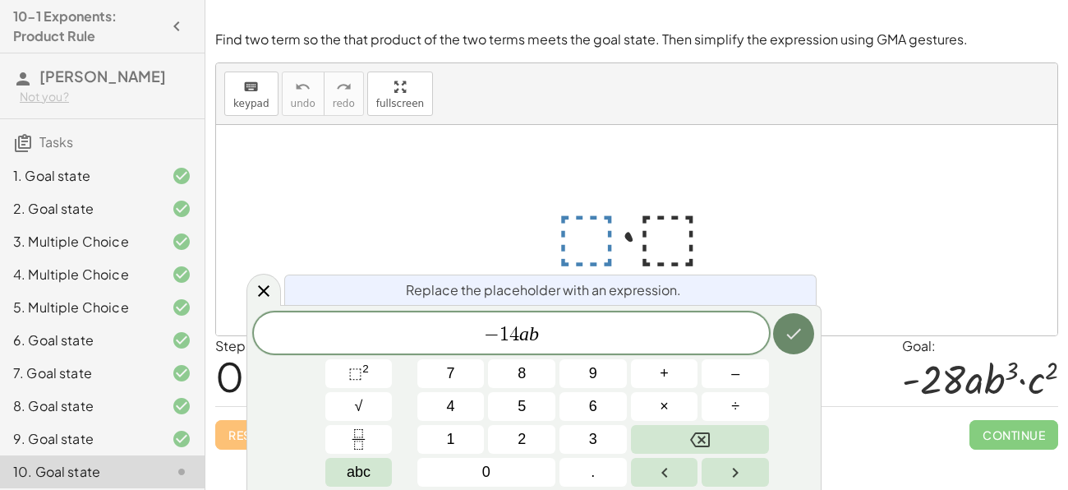
click at [790, 340] on icon "Done" at bounding box center [794, 334] width 20 height 20
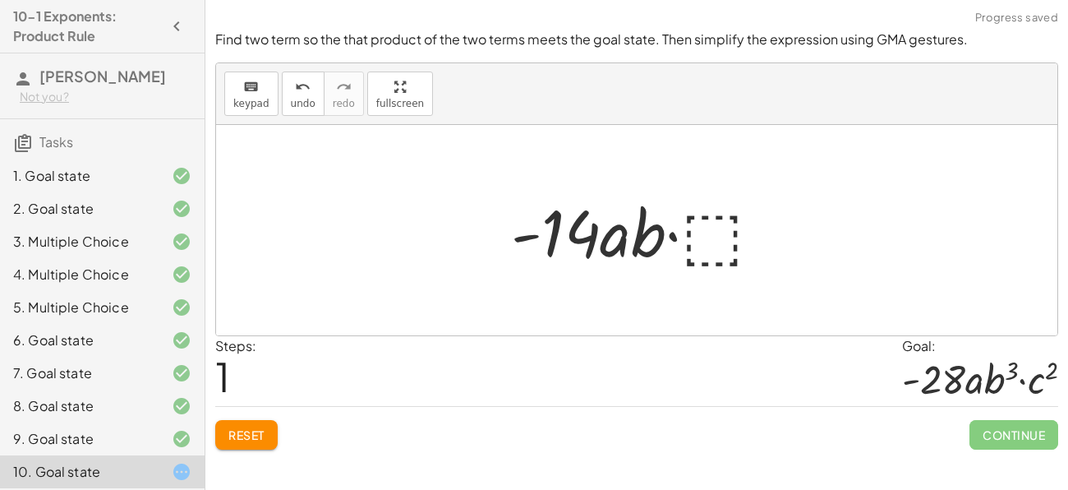
click at [740, 228] on div at bounding box center [643, 230] width 281 height 85
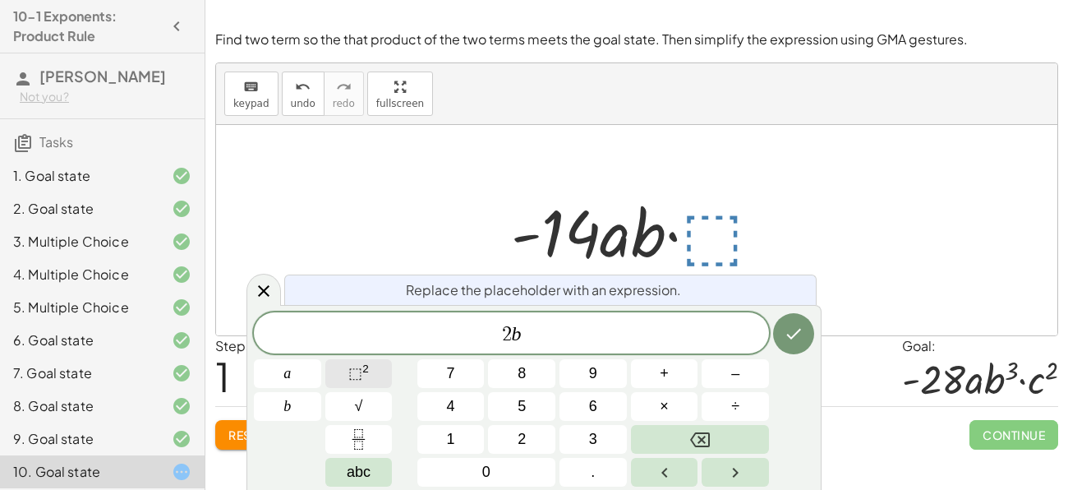
click at [359, 369] on span "⬚" at bounding box center [355, 373] width 14 height 16
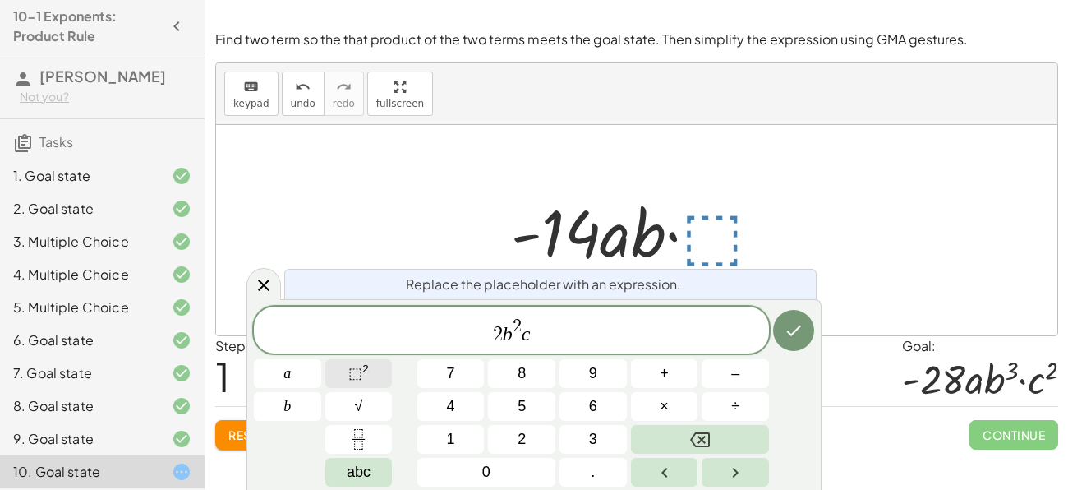
click at [367, 376] on span "⬚ 2" at bounding box center [358, 373] width 21 height 22
click at [787, 329] on icon "Done" at bounding box center [794, 330] width 20 height 20
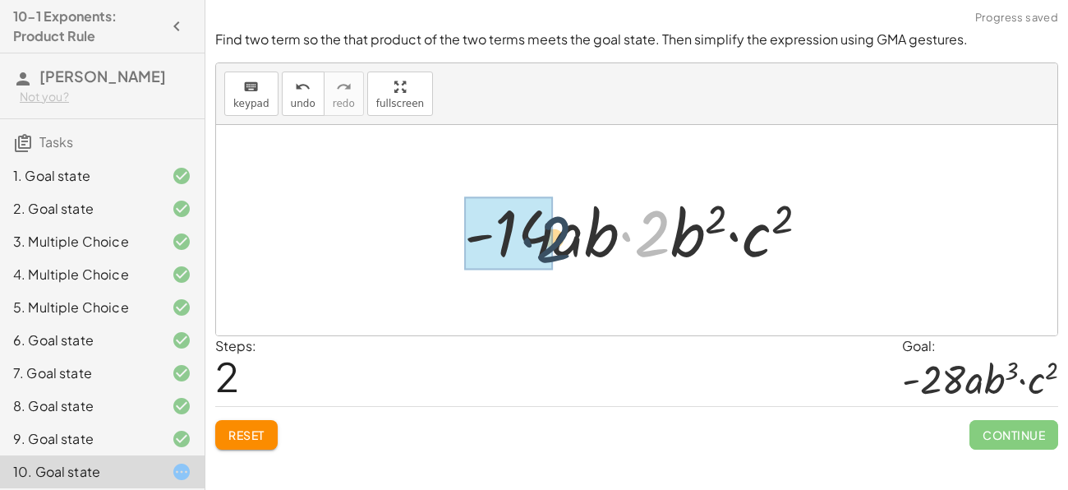
drag, startPoint x: 656, startPoint y: 225, endPoint x: 531, endPoint y: 228, distance: 124.9
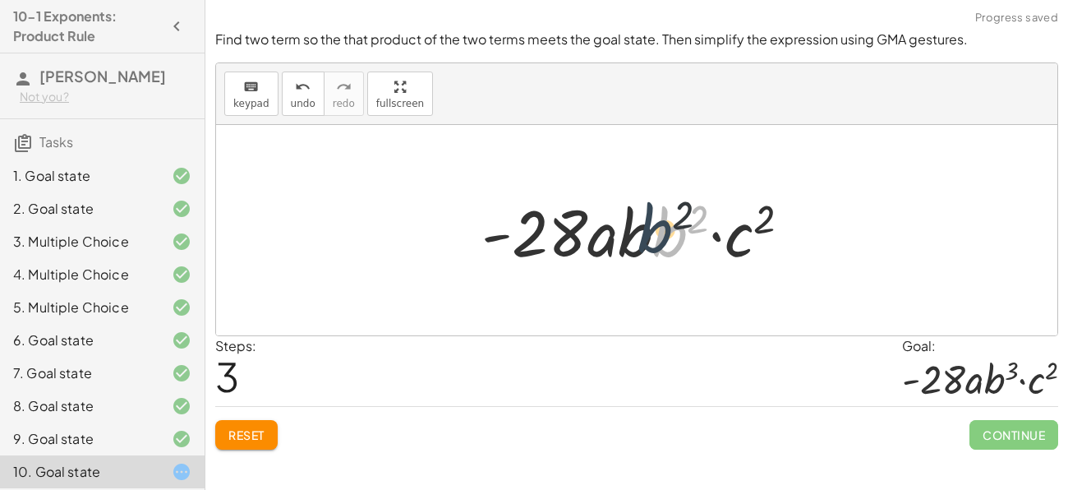
drag, startPoint x: 684, startPoint y: 237, endPoint x: 660, endPoint y: 232, distance: 24.3
click at [660, 232] on div at bounding box center [642, 230] width 339 height 85
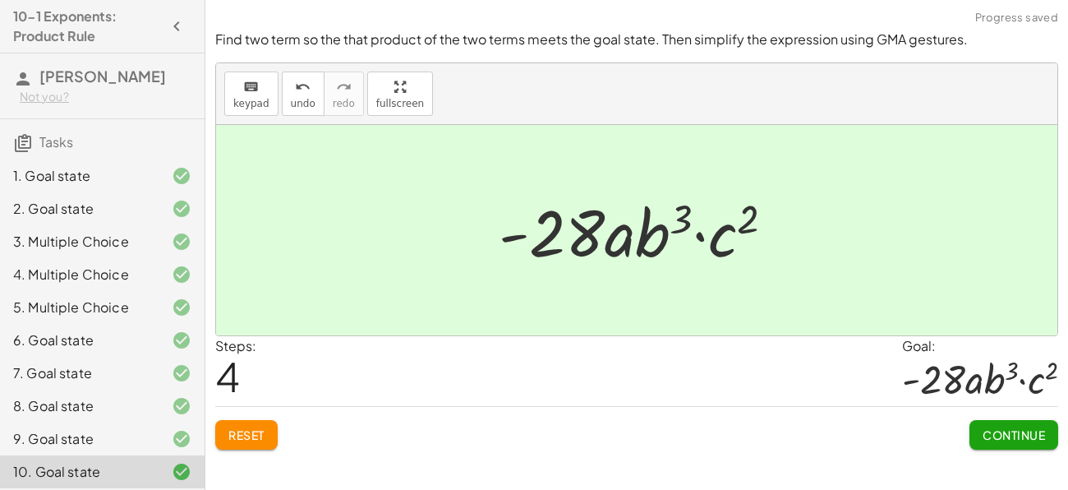
click at [992, 445] on button "Continue" at bounding box center [1014, 435] width 89 height 30
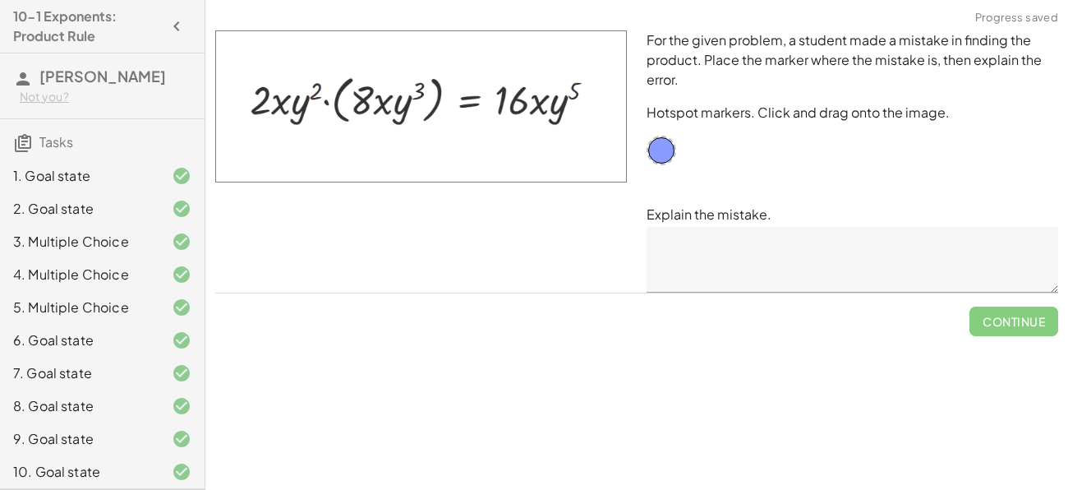
scroll to position [70, 0]
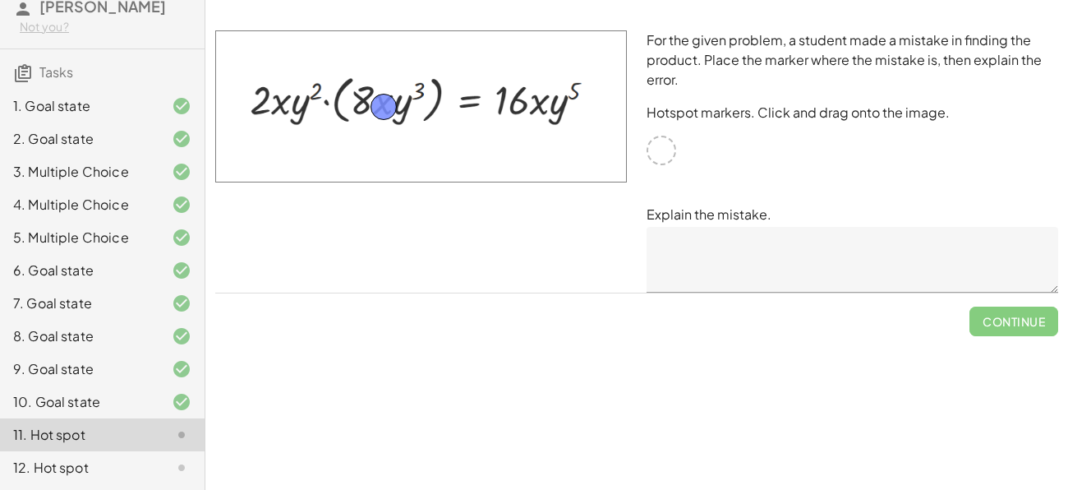
drag, startPoint x: 666, startPoint y: 141, endPoint x: 387, endPoint y: 97, distance: 281.9
click at [739, 254] on textarea at bounding box center [853, 260] width 412 height 66
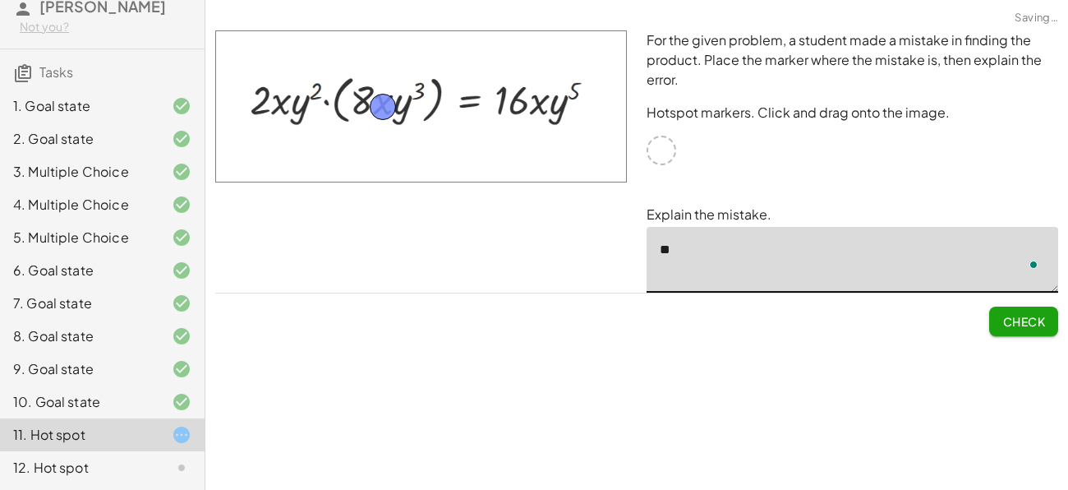
type textarea "*"
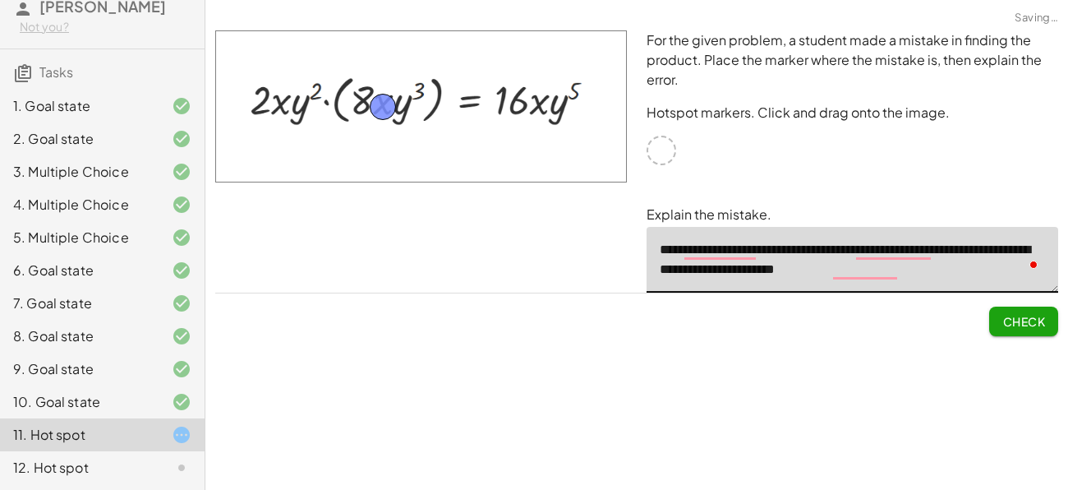
click at [875, 255] on textarea "**********" at bounding box center [853, 260] width 412 height 66
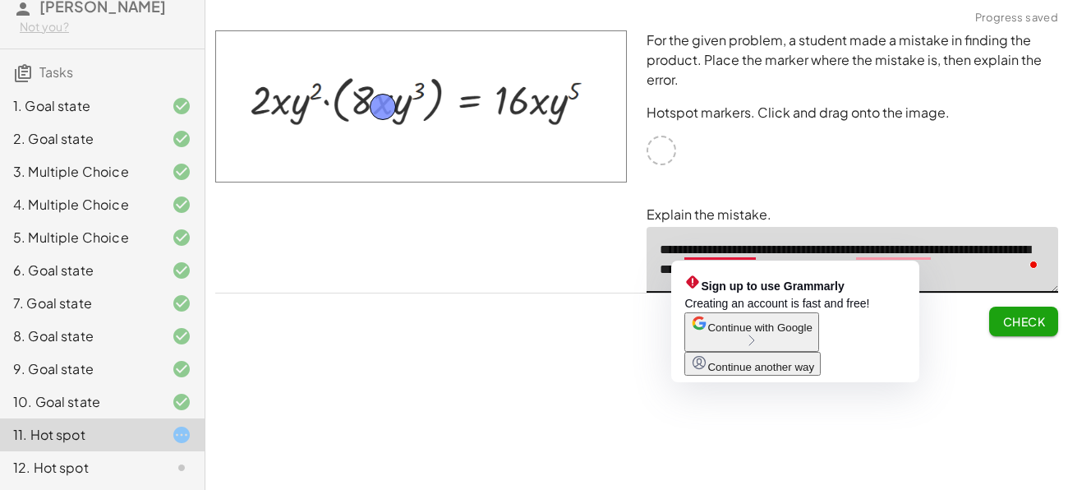
click at [735, 250] on textarea "**********" at bounding box center [853, 260] width 412 height 66
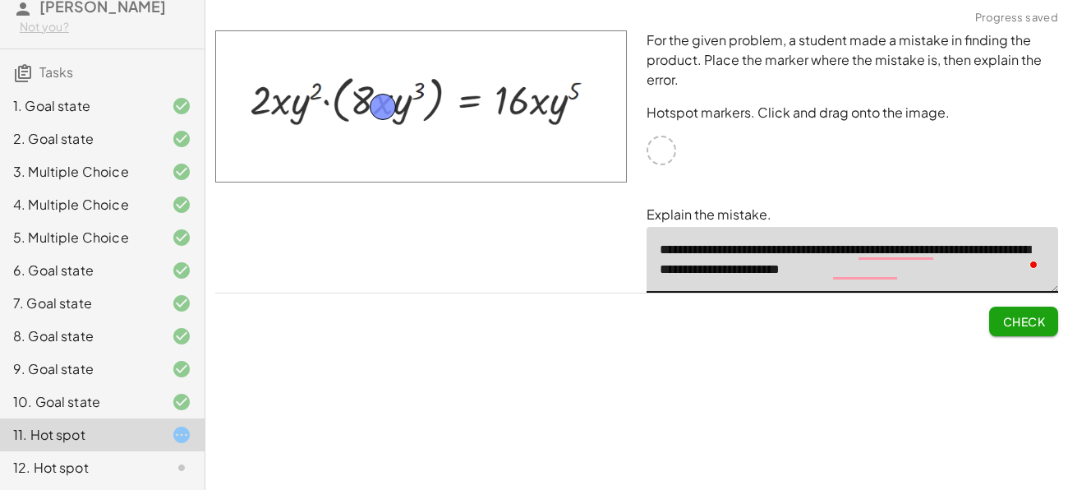
type textarea "**********"
click at [1018, 319] on span "Check" at bounding box center [1023, 321] width 43 height 15
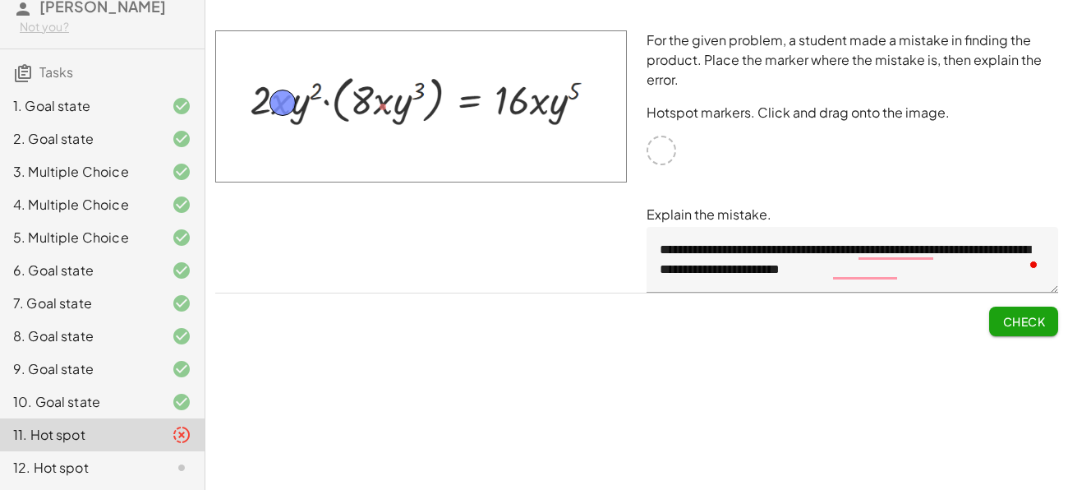
drag, startPoint x: 381, startPoint y: 106, endPoint x: 283, endPoint y: 102, distance: 98.7
click at [1011, 323] on span "Check" at bounding box center [1023, 321] width 43 height 15
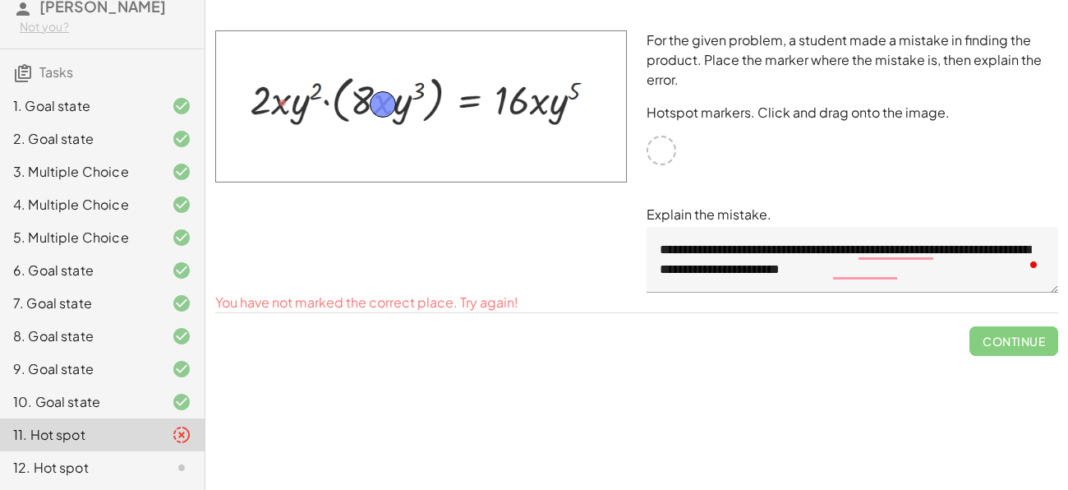
drag, startPoint x: 279, startPoint y: 94, endPoint x: 380, endPoint y: 95, distance: 100.2
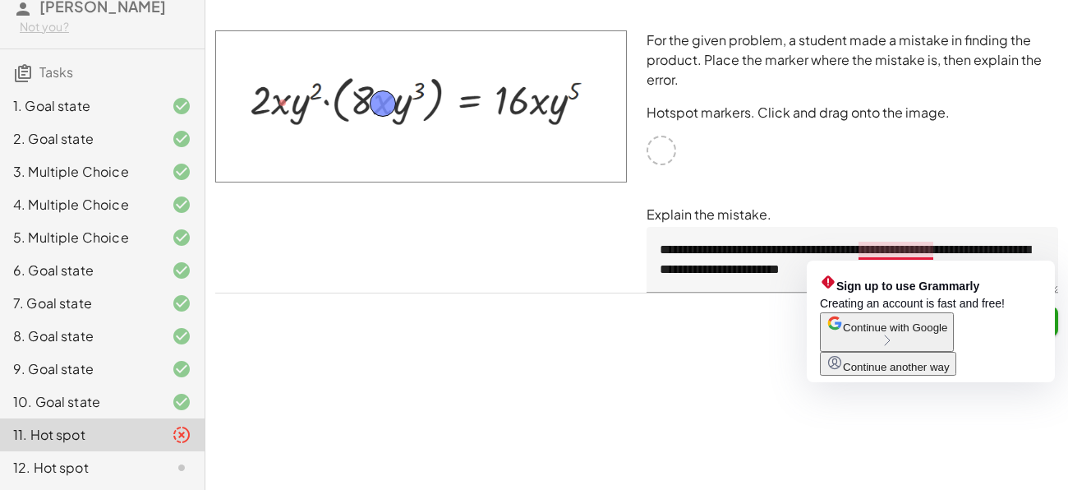
click at [927, 334] on span "Continue with Google" at bounding box center [895, 327] width 104 height 12
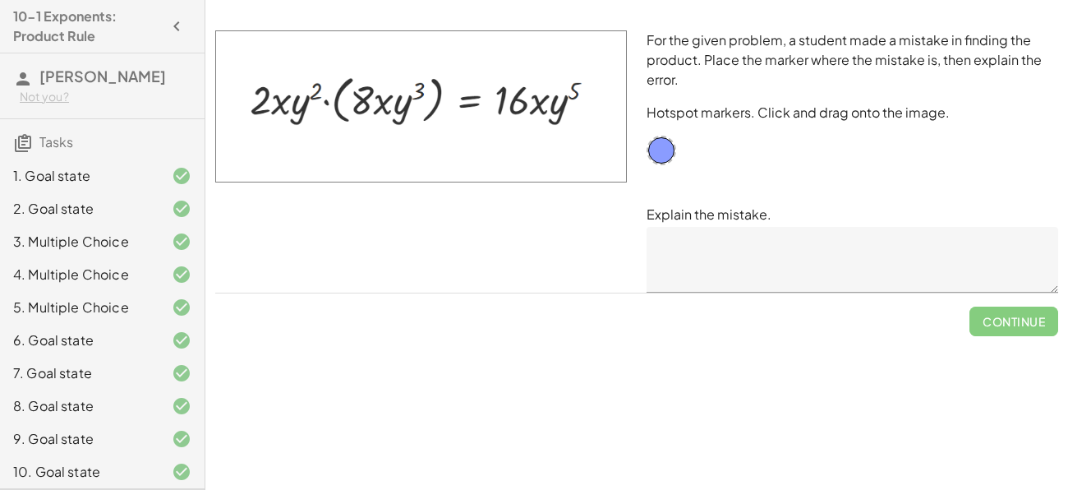
scroll to position [70, 0]
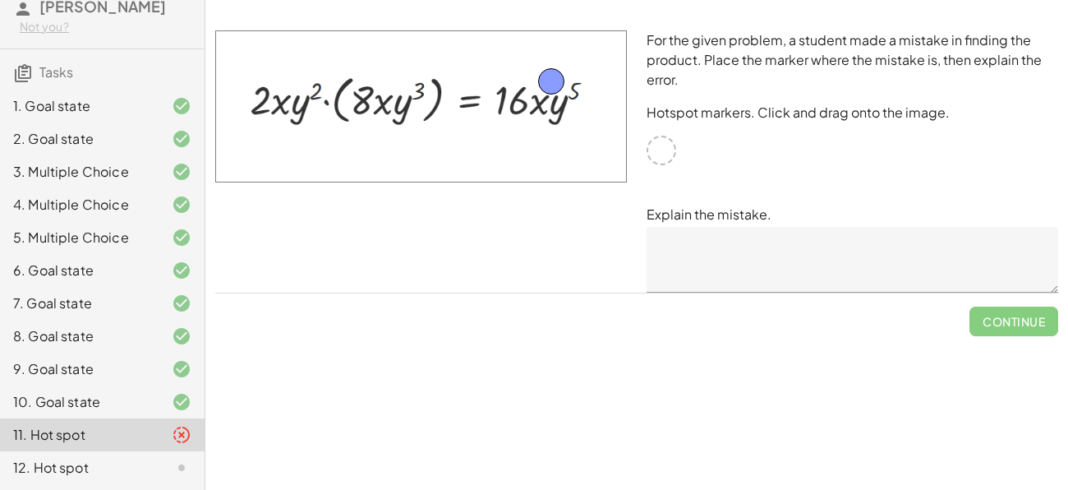
drag, startPoint x: 657, startPoint y: 152, endPoint x: 546, endPoint y: 84, distance: 129.5
click at [784, 260] on textarea at bounding box center [853, 260] width 412 height 66
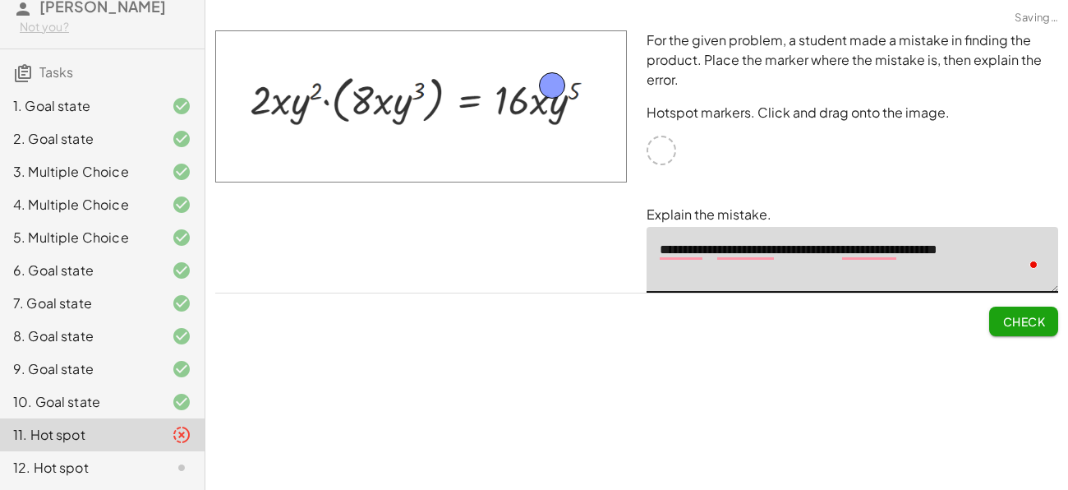
type textarea "**********"
click at [1001, 328] on button "Check" at bounding box center [1023, 321] width 69 height 30
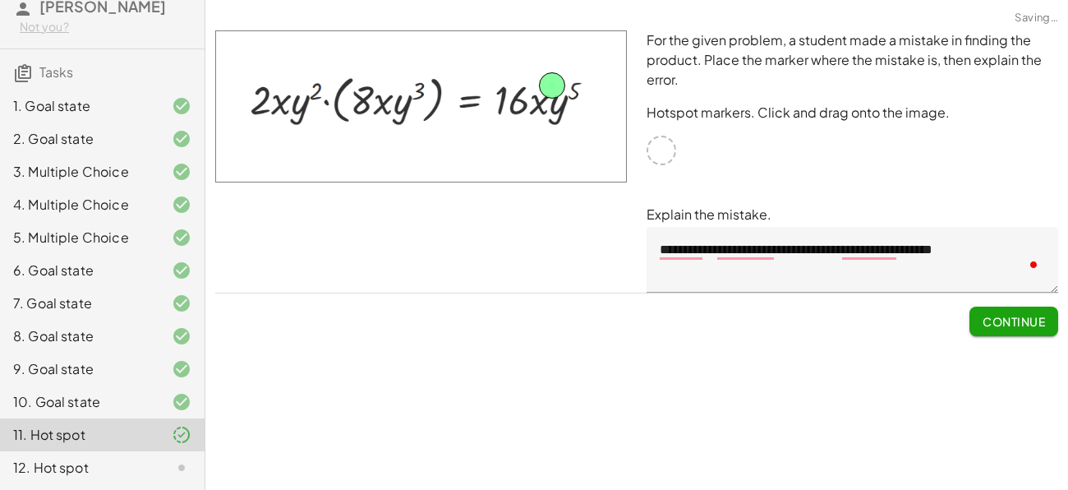
click at [1001, 328] on button "Continue" at bounding box center [1014, 321] width 89 height 30
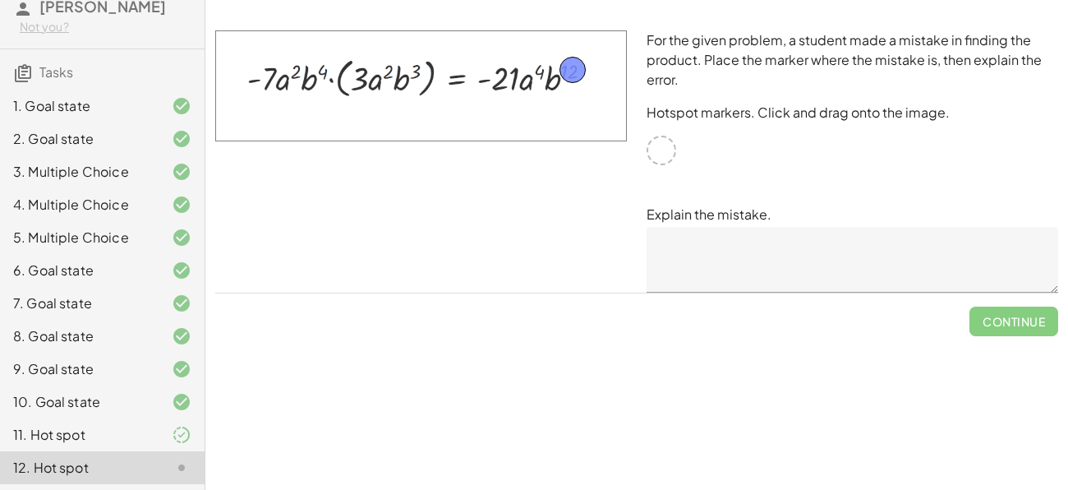
drag, startPoint x: 658, startPoint y: 154, endPoint x: 569, endPoint y: 73, distance: 119.8
click at [713, 246] on textarea at bounding box center [853, 260] width 412 height 66
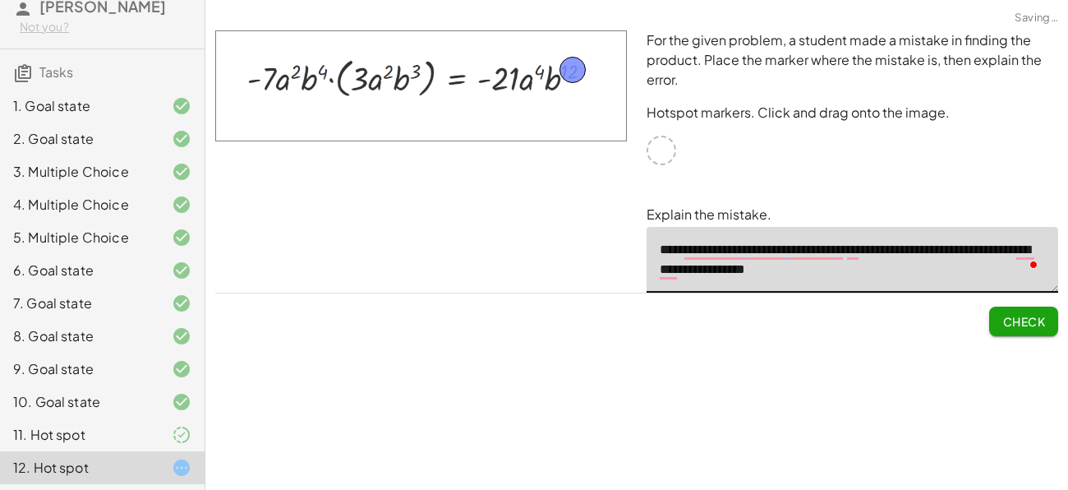
click at [745, 300] on div "**********" at bounding box center [852, 162] width 431 height 282
type textarea "**********"
click at [1005, 326] on span "Check" at bounding box center [1023, 321] width 43 height 15
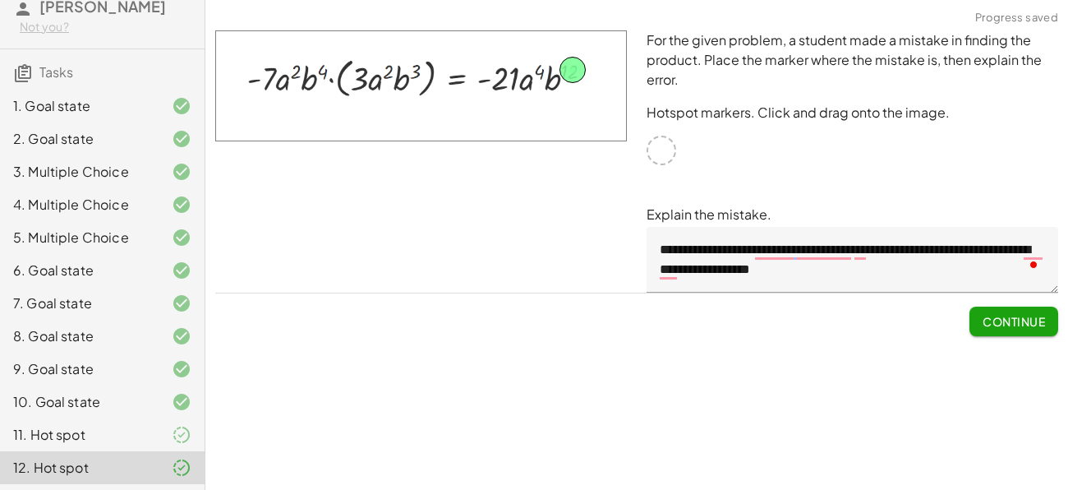
click at [1005, 326] on span "Continue" at bounding box center [1014, 321] width 62 height 15
